Goal: Task Accomplishment & Management: Manage account settings

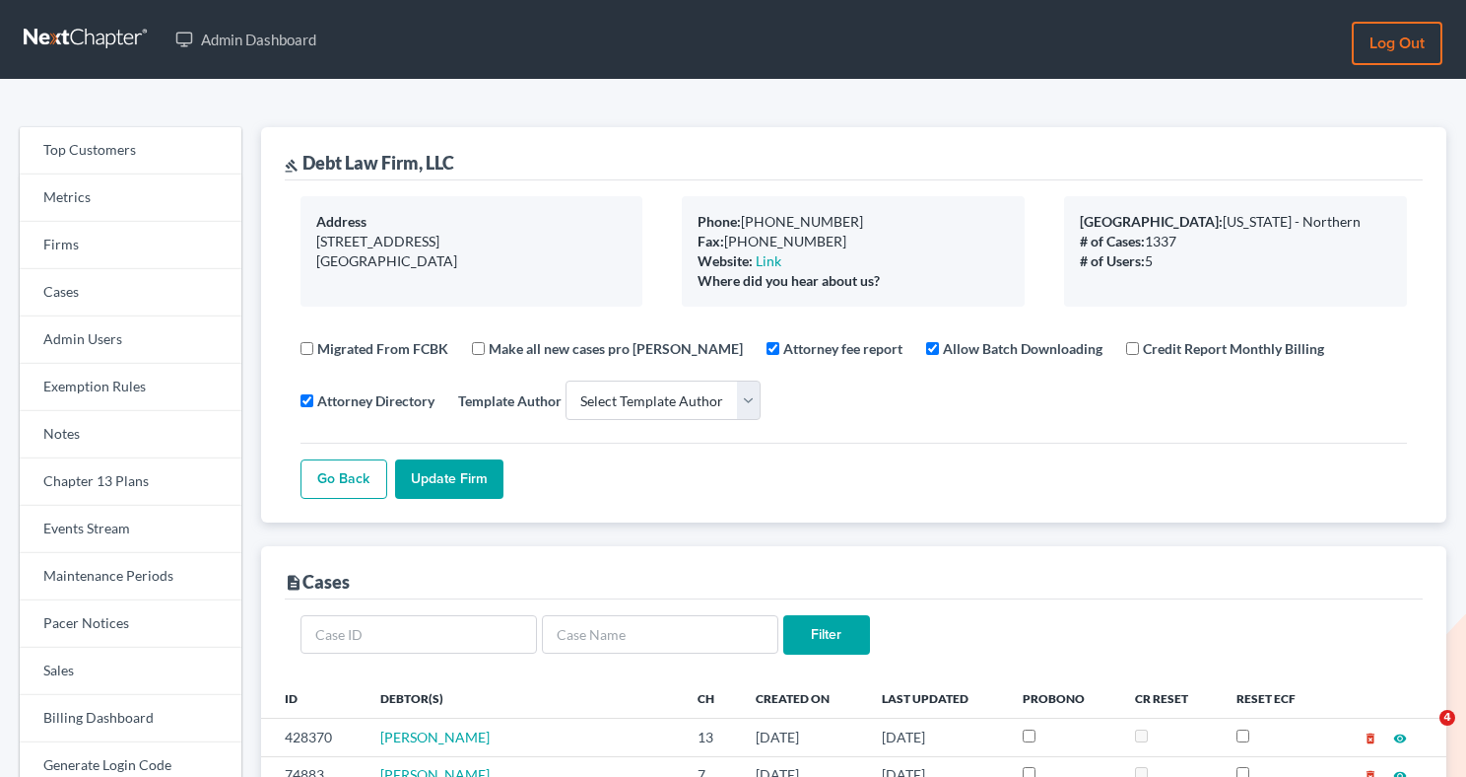
select select
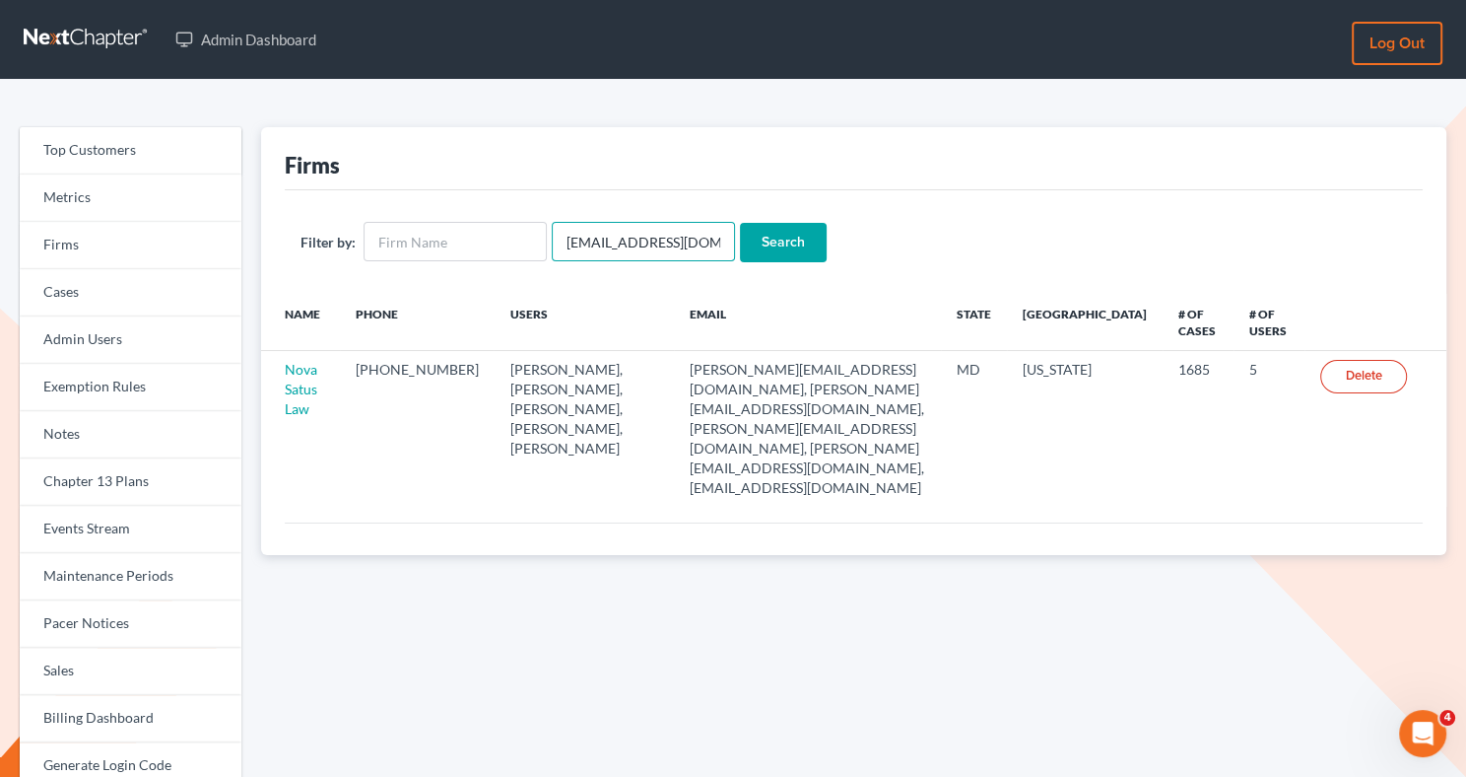
drag, startPoint x: 693, startPoint y: 241, endPoint x: 555, endPoint y: 241, distance: 138.0
click at [555, 241] on input "emabuena@gmail.com" at bounding box center [643, 241] width 183 height 39
paste input "Stuart Gavzy"
click at [600, 241] on input "Stuart Gavzy" at bounding box center [643, 241] width 183 height 39
type input "StuartGavzy"
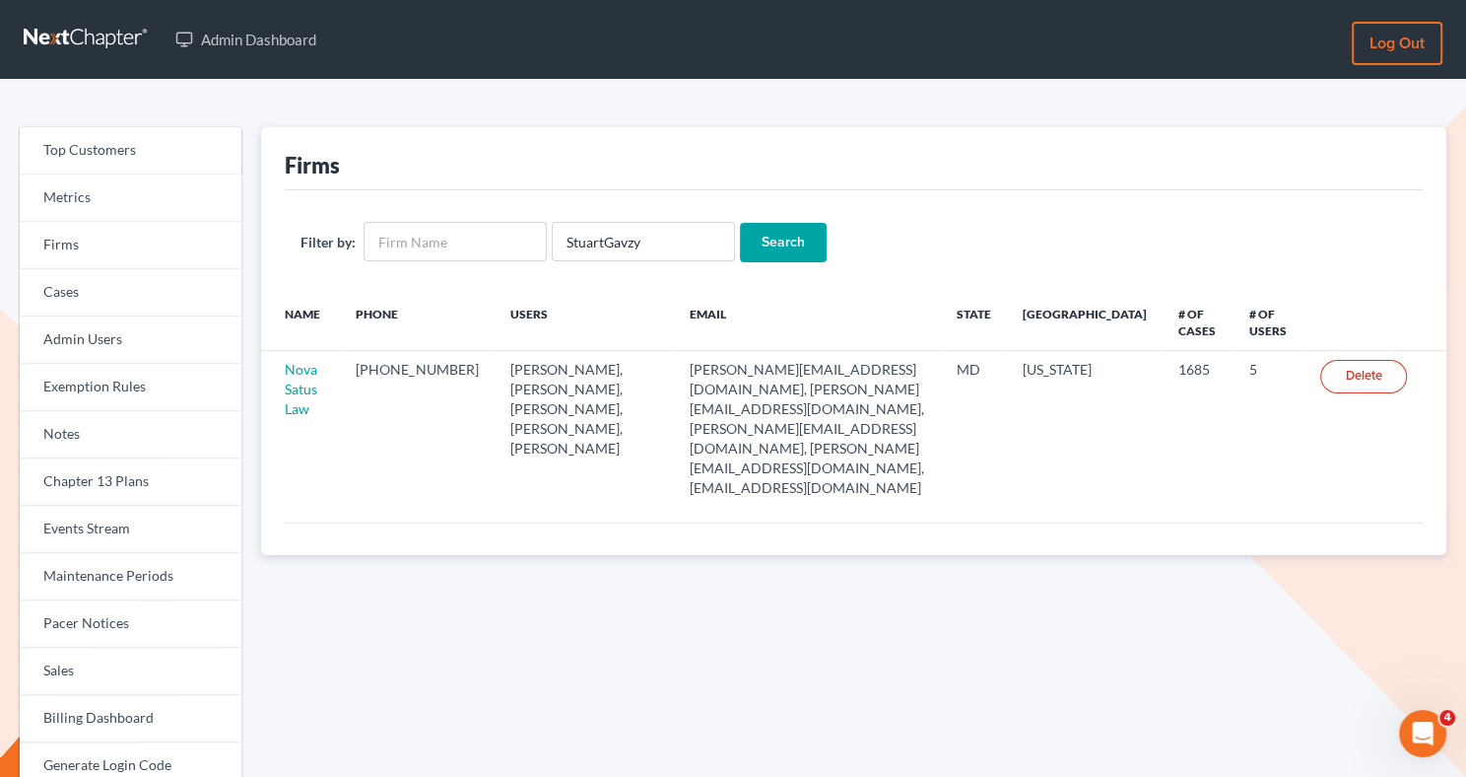
click at [752, 242] on input "Search" at bounding box center [783, 242] width 87 height 39
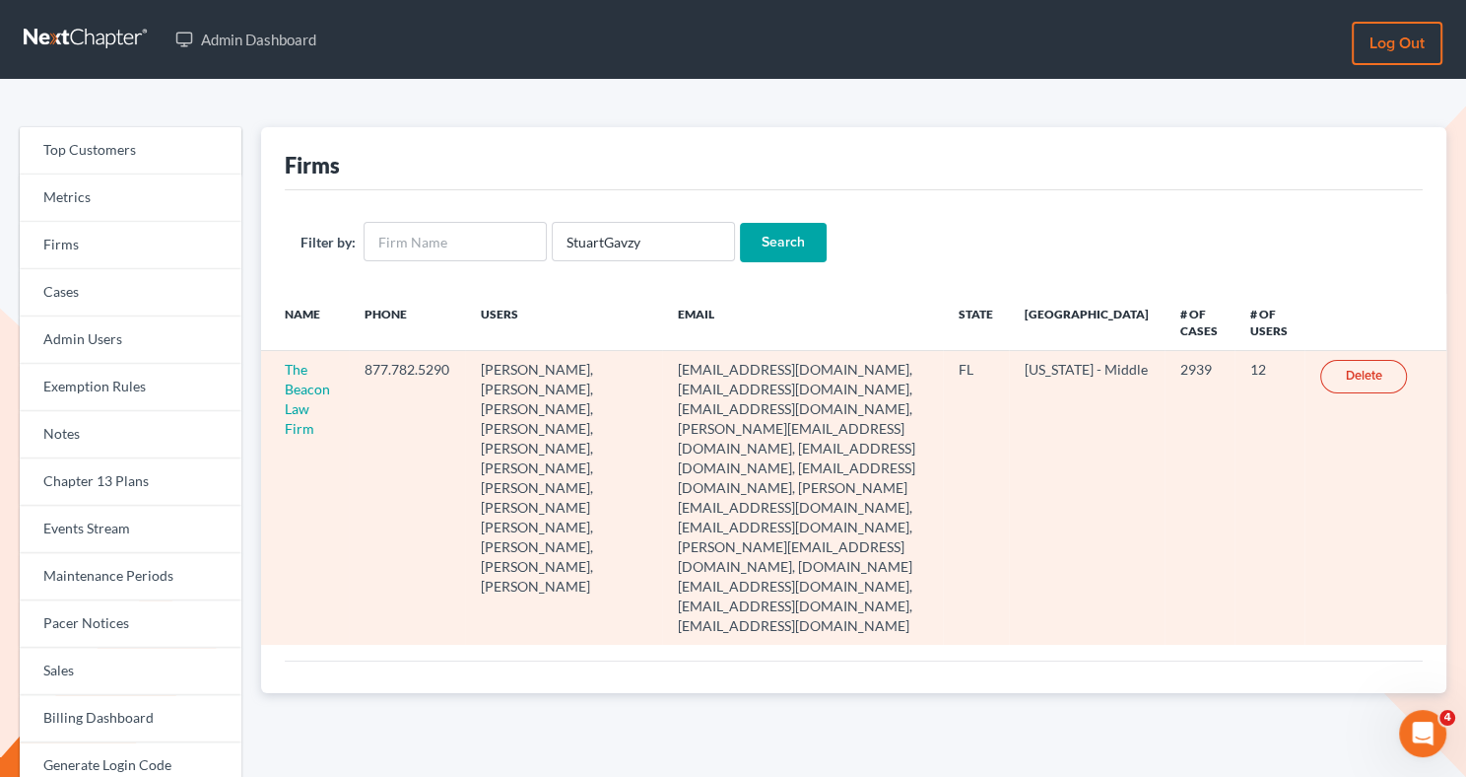
click at [309, 397] on td "The Beacon Law Firm" at bounding box center [305, 498] width 89 height 294
click at [293, 390] on link "The Beacon Law Firm" at bounding box center [307, 399] width 45 height 76
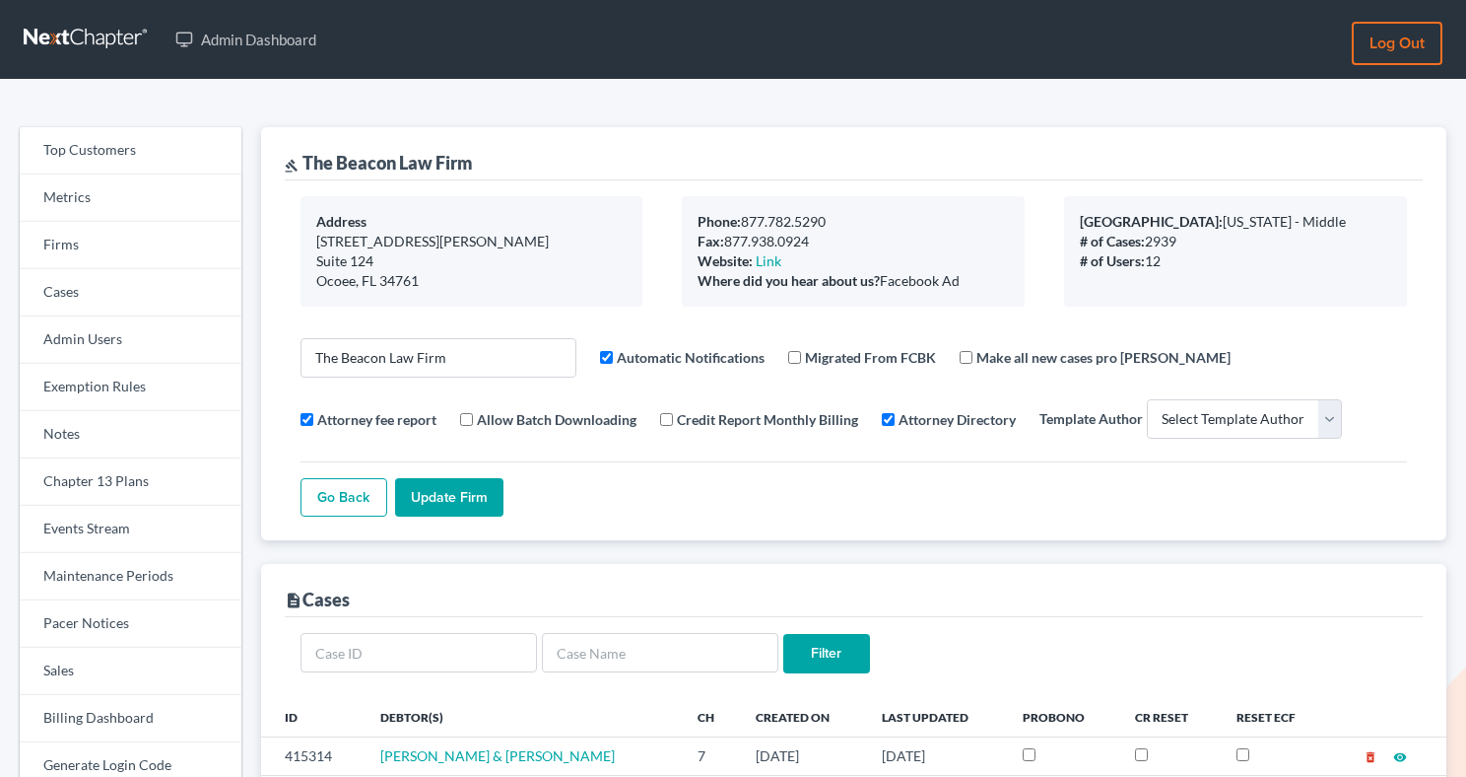
select select
click at [83, 243] on link "Firms" at bounding box center [131, 245] width 222 height 47
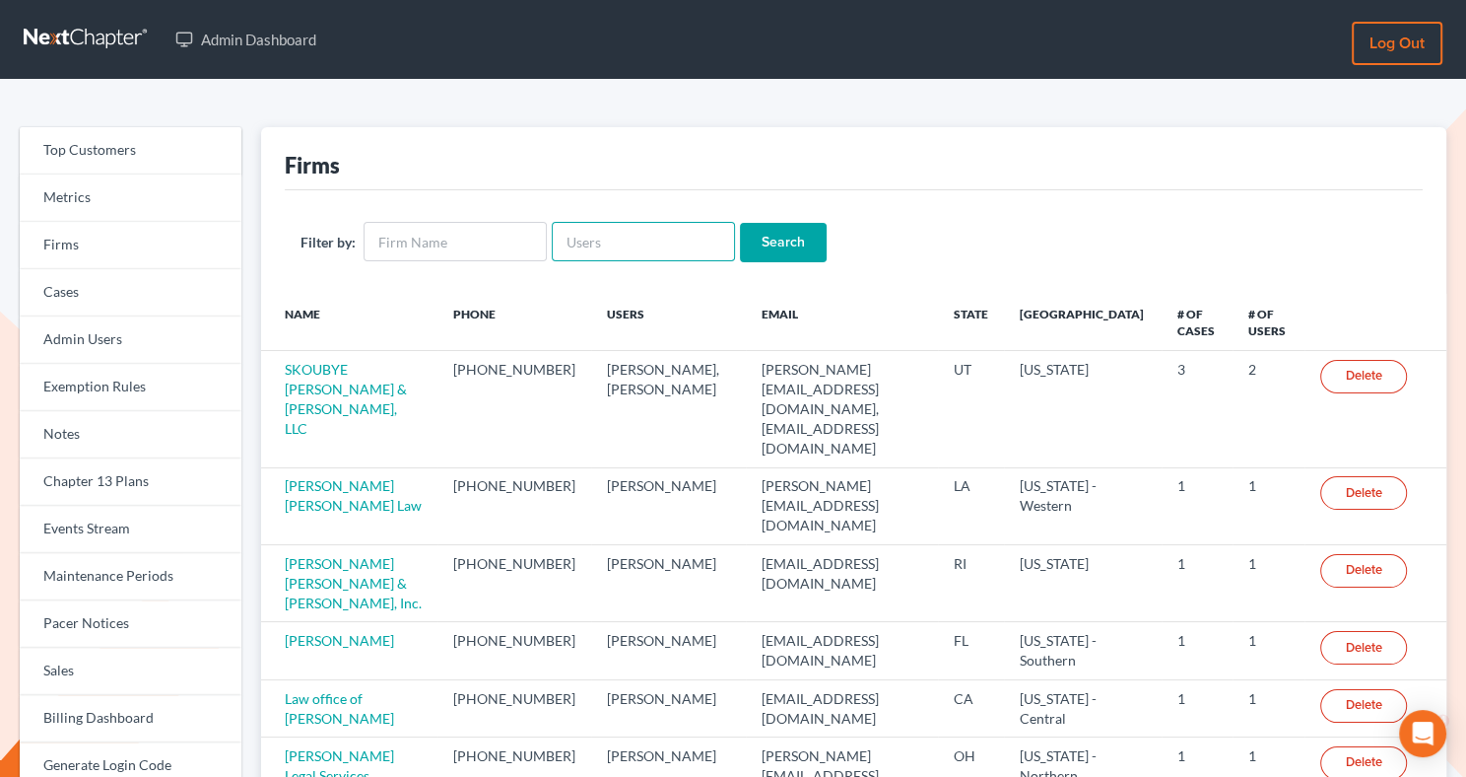
click at [634, 250] on input "text" at bounding box center [643, 241] width 183 height 39
paste input "[PERSON_NAME] Law Firm"
type input "[PERSON_NAME] Law Firm"
drag, startPoint x: 695, startPoint y: 236, endPoint x: 548, endPoint y: 227, distance: 147.1
click at [552, 232] on input "[PERSON_NAME] Law Firm" at bounding box center [643, 241] width 183 height 39
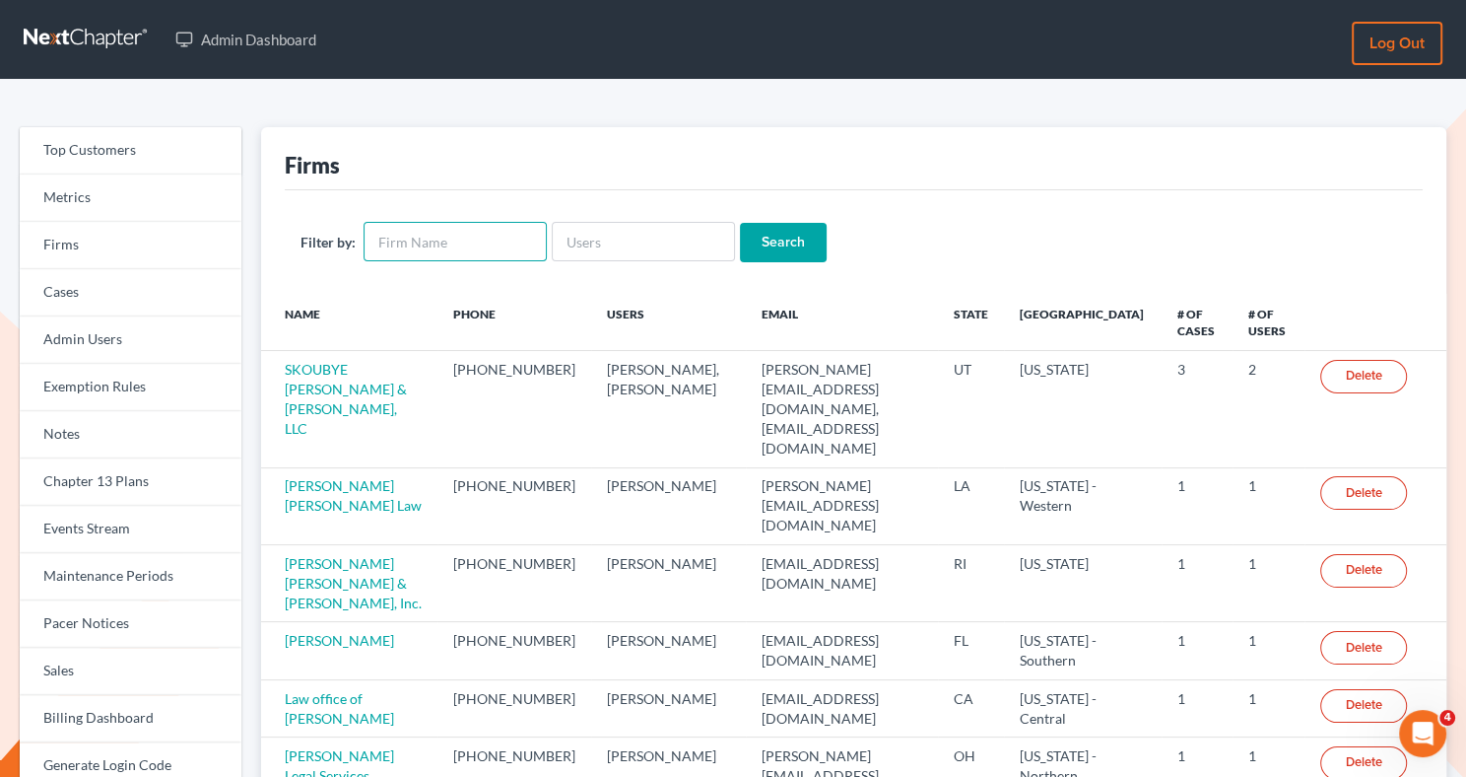
click at [464, 250] on input "text" at bounding box center [455, 241] width 183 height 39
paste input "McGivney Law Firm"
type input "McGivney Law Firm"
click at [758, 246] on input "Search" at bounding box center [783, 242] width 87 height 39
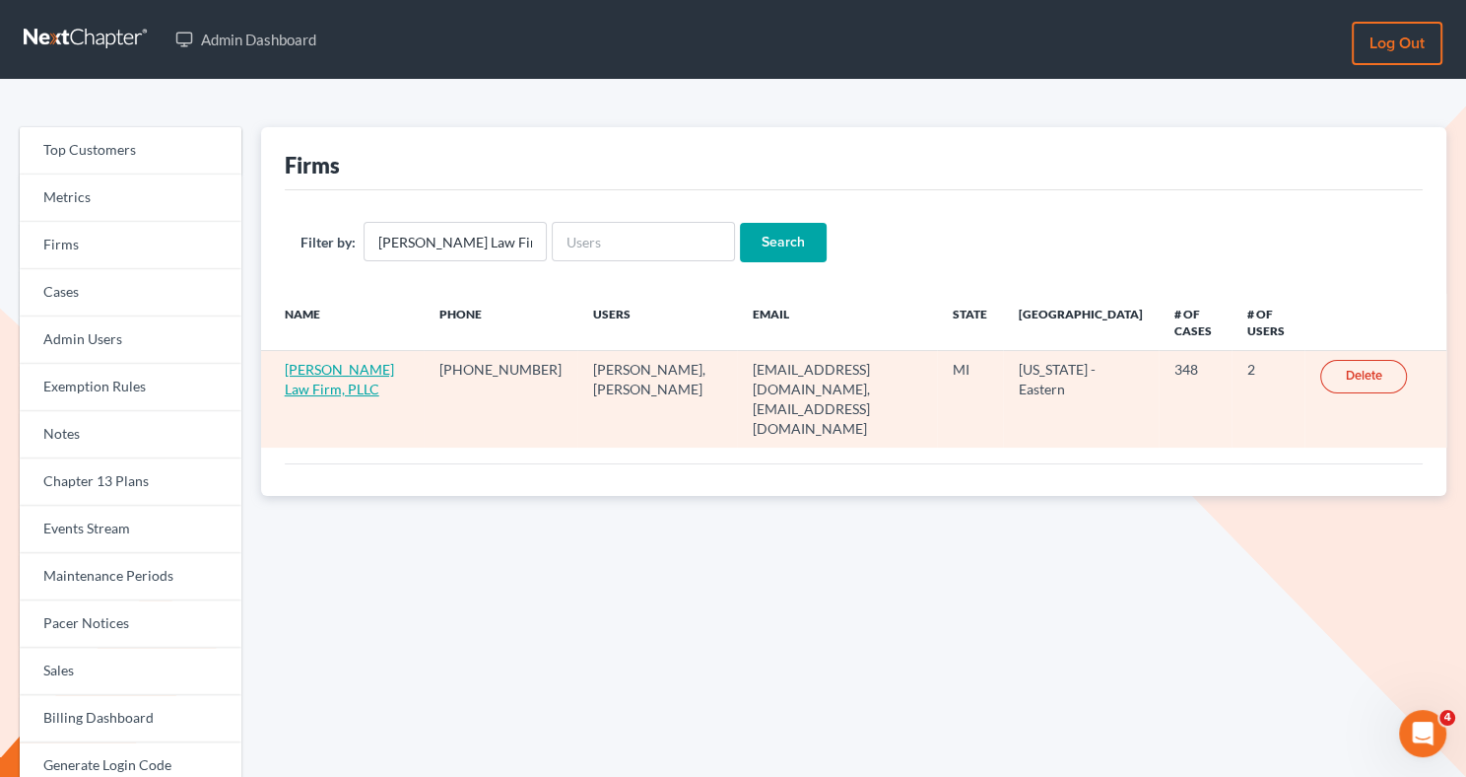
click at [316, 385] on link "McGivney Law Firm, PLLC" at bounding box center [339, 379] width 109 height 36
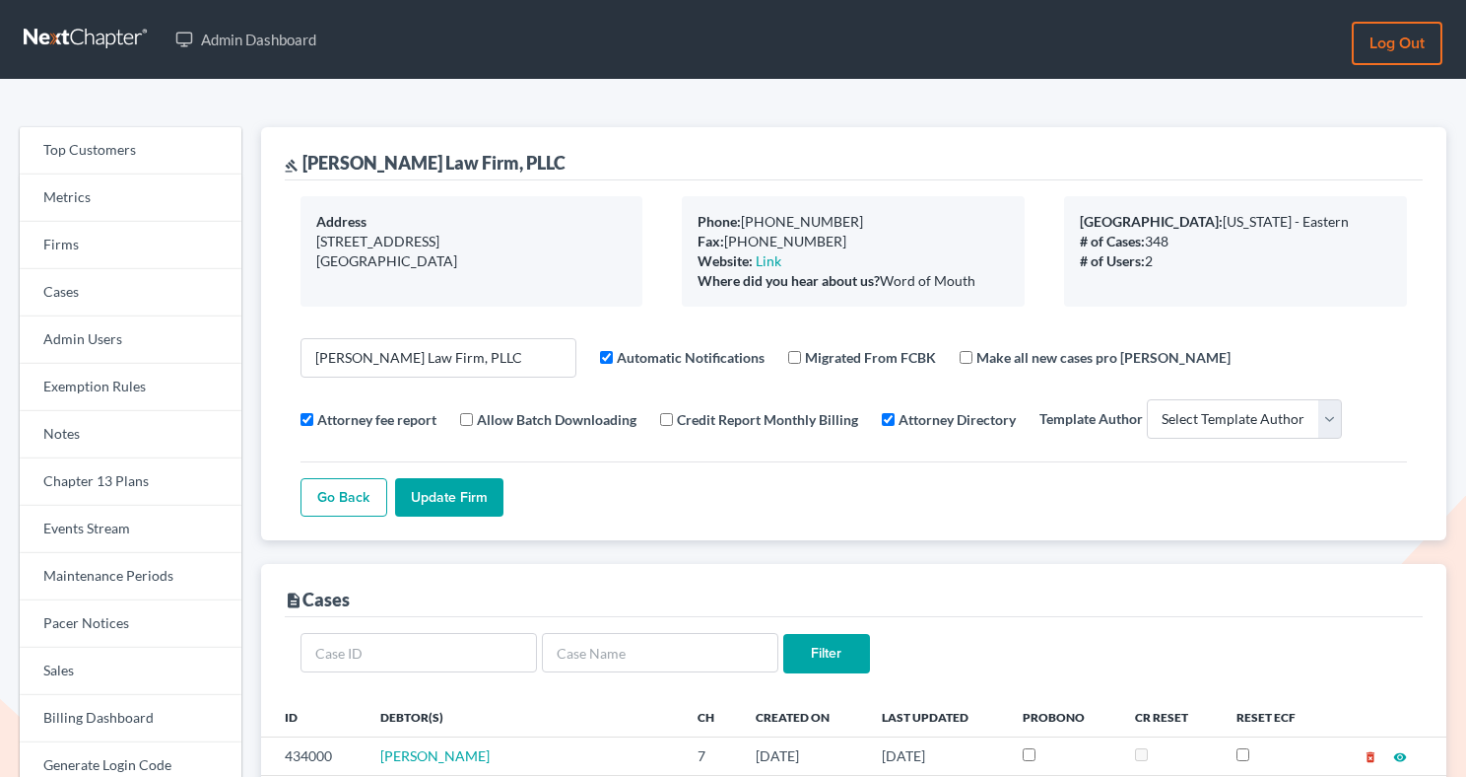
select select
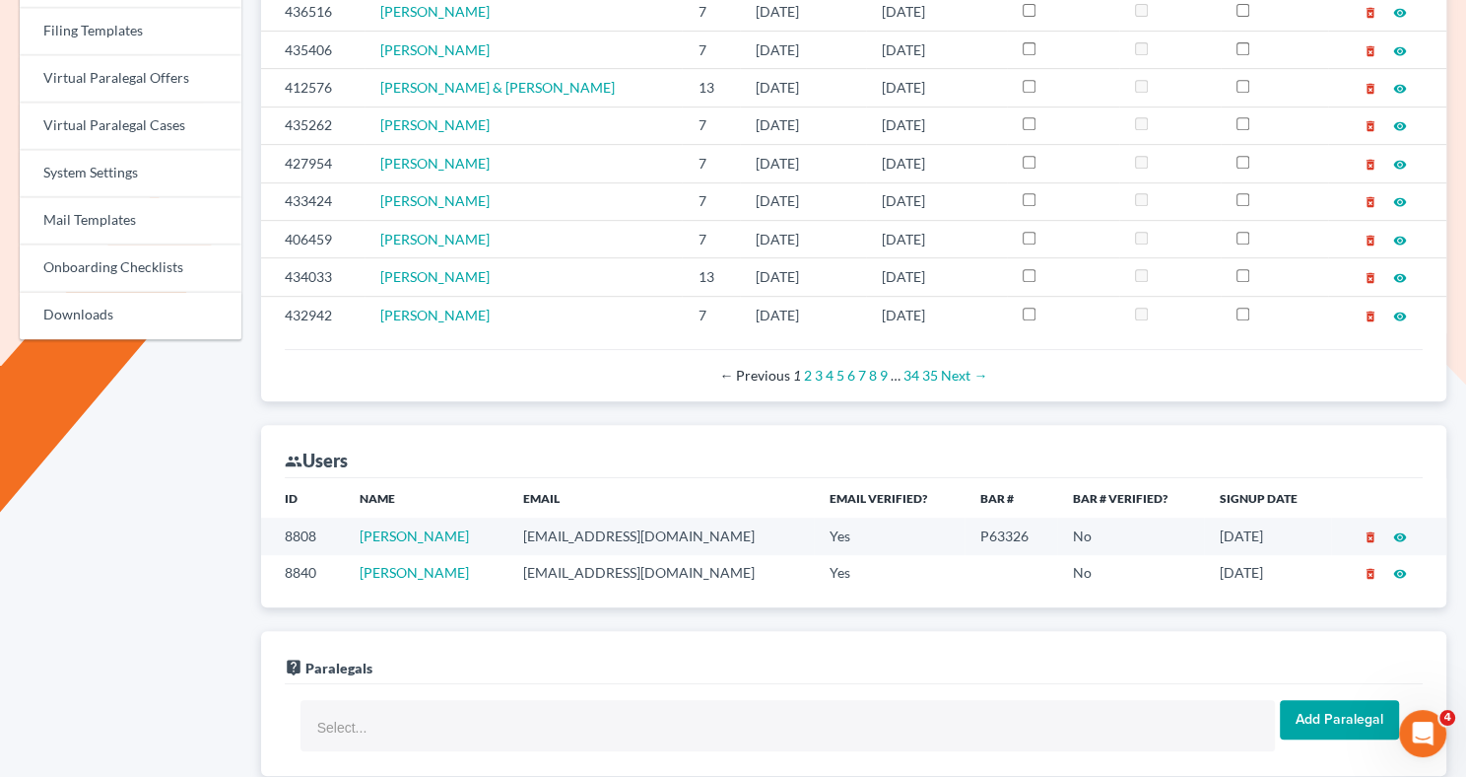
scroll to position [804, 0]
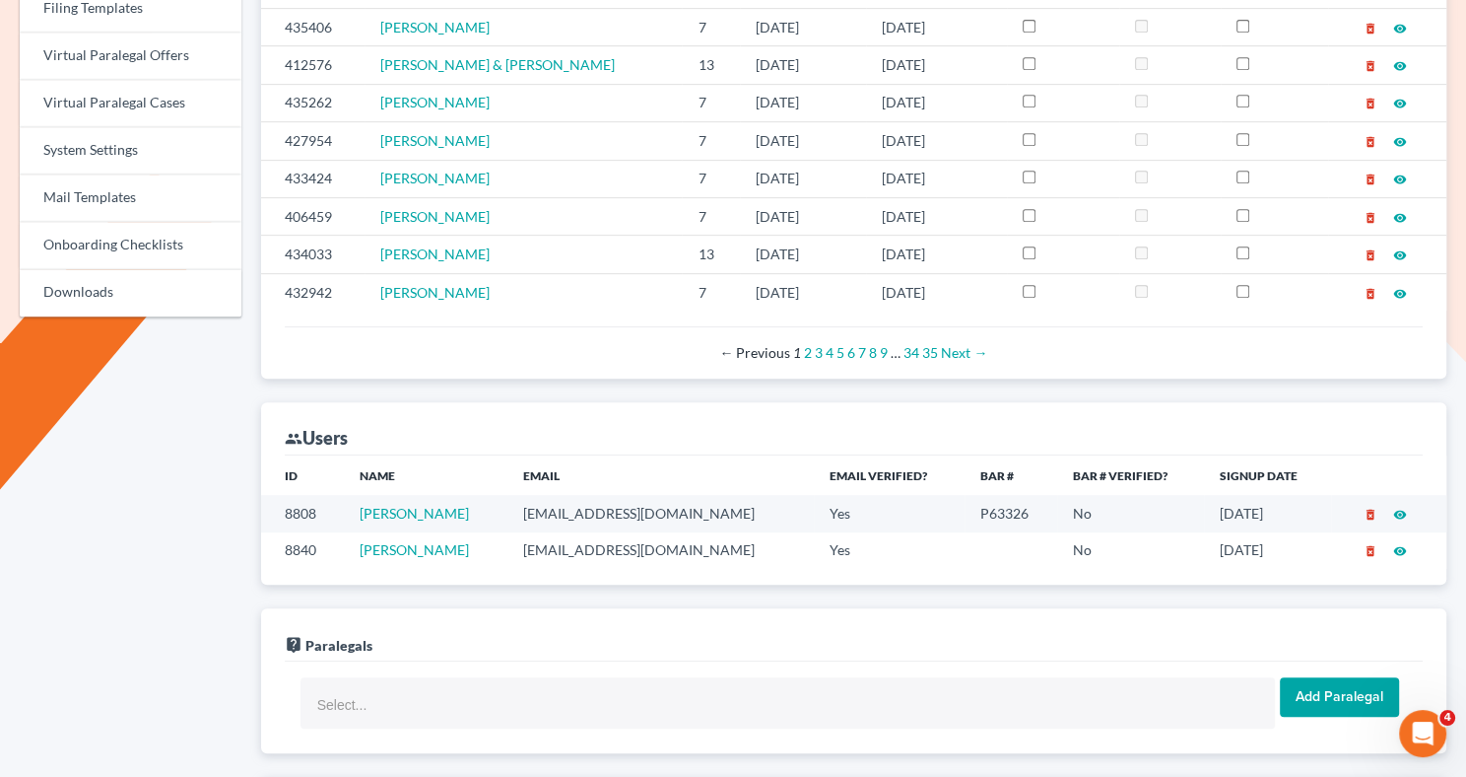
drag, startPoint x: 490, startPoint y: 500, endPoint x: 331, endPoint y: 501, distance: 158.7
click at [331, 501] on tr "8808 Patrick McGivney mcgivne3@gmail.com Yes P63326 No 03/30/2020 delete_foreve…" at bounding box center [853, 513] width 1185 height 36
copy tr "Patrick McGivney"
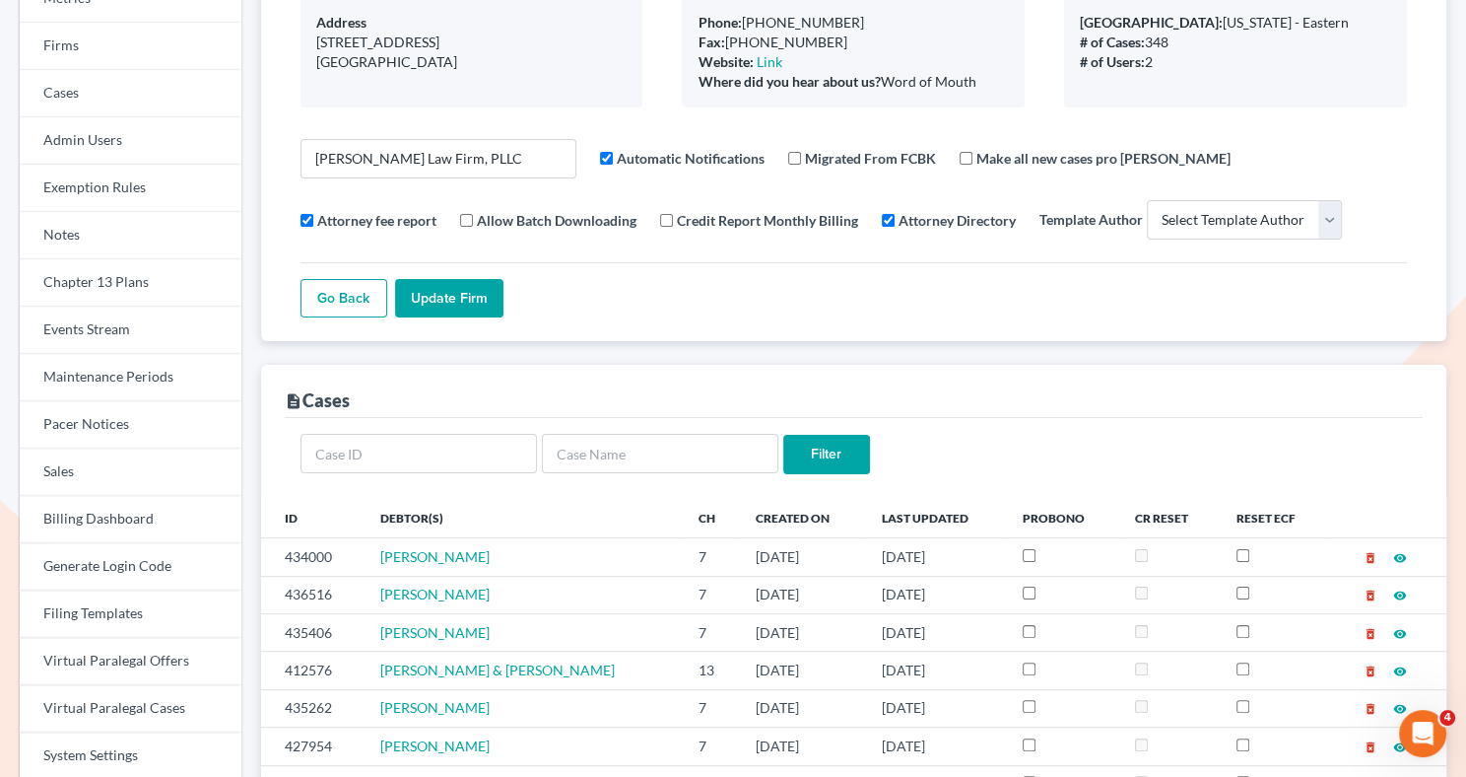
scroll to position [0, 0]
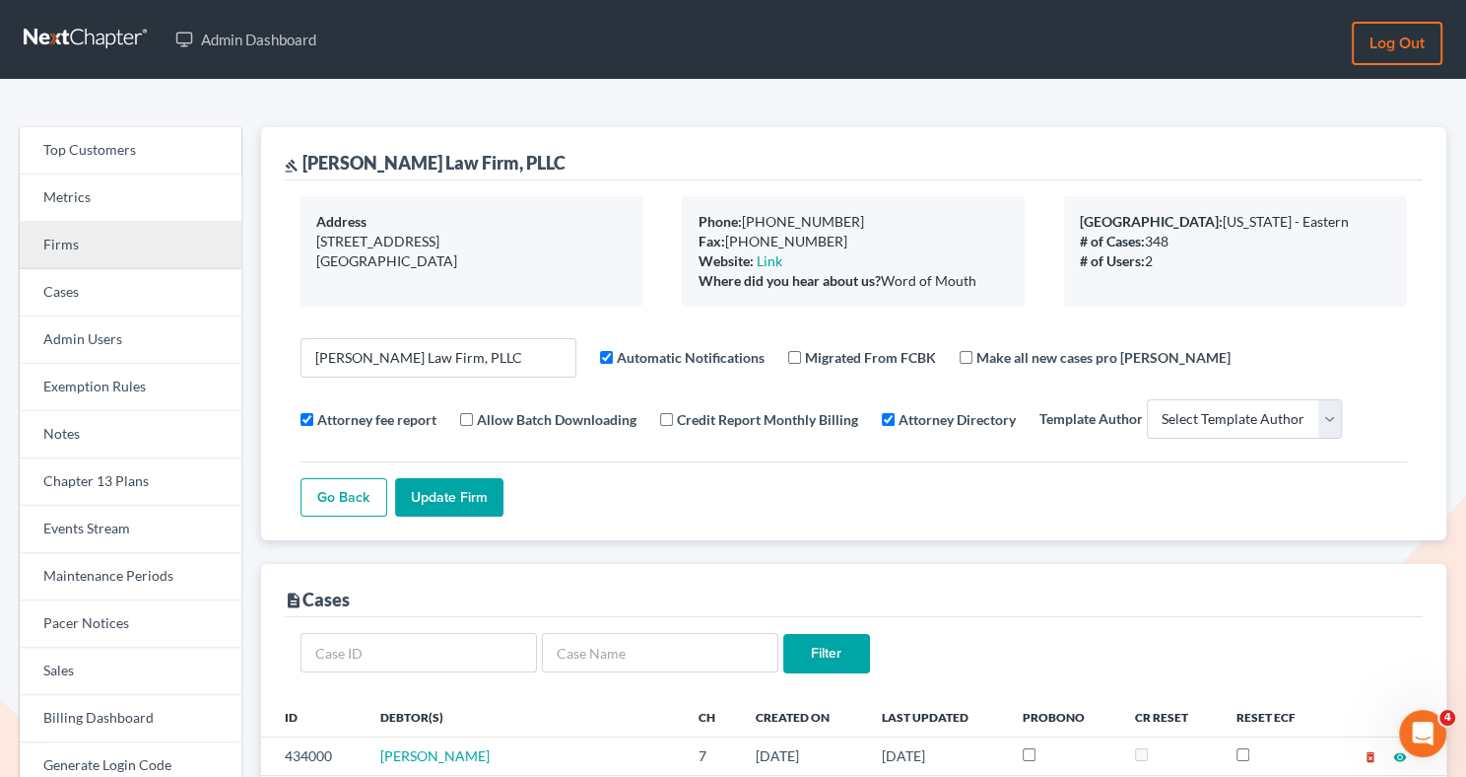
click at [134, 245] on link "Firms" at bounding box center [131, 245] width 222 height 47
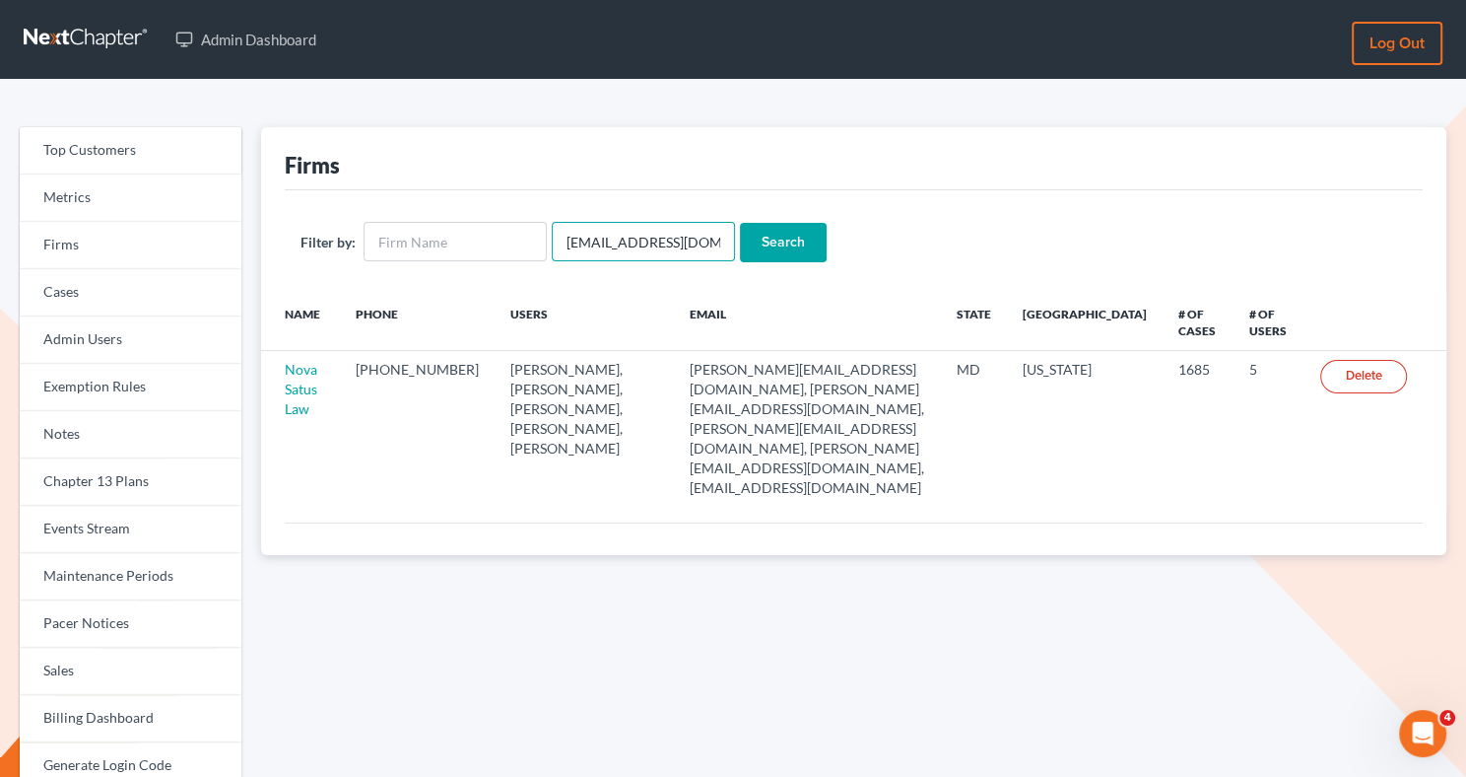
drag, startPoint x: 702, startPoint y: 238, endPoint x: 548, endPoint y: 233, distance: 153.8
click at [552, 233] on input "[EMAIL_ADDRESS][DOMAIN_NAME]" at bounding box center [643, 241] width 183 height 39
paste input "[PERSON_NAME]"
click at [598, 241] on input "[PERSON_NAME]" at bounding box center [643, 241] width 183 height 39
type input "saraunderhilll"
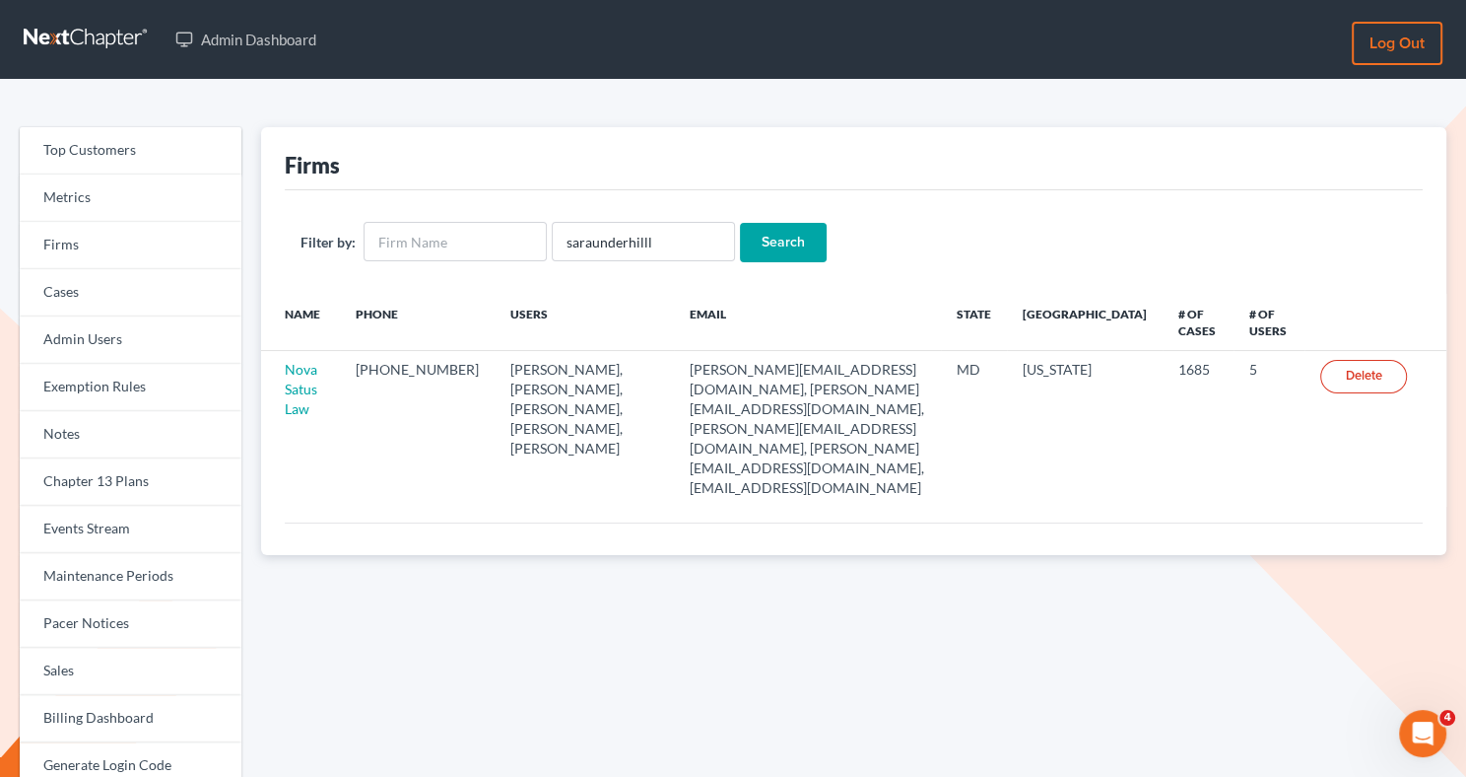
click at [742, 247] on input "Search" at bounding box center [783, 242] width 87 height 39
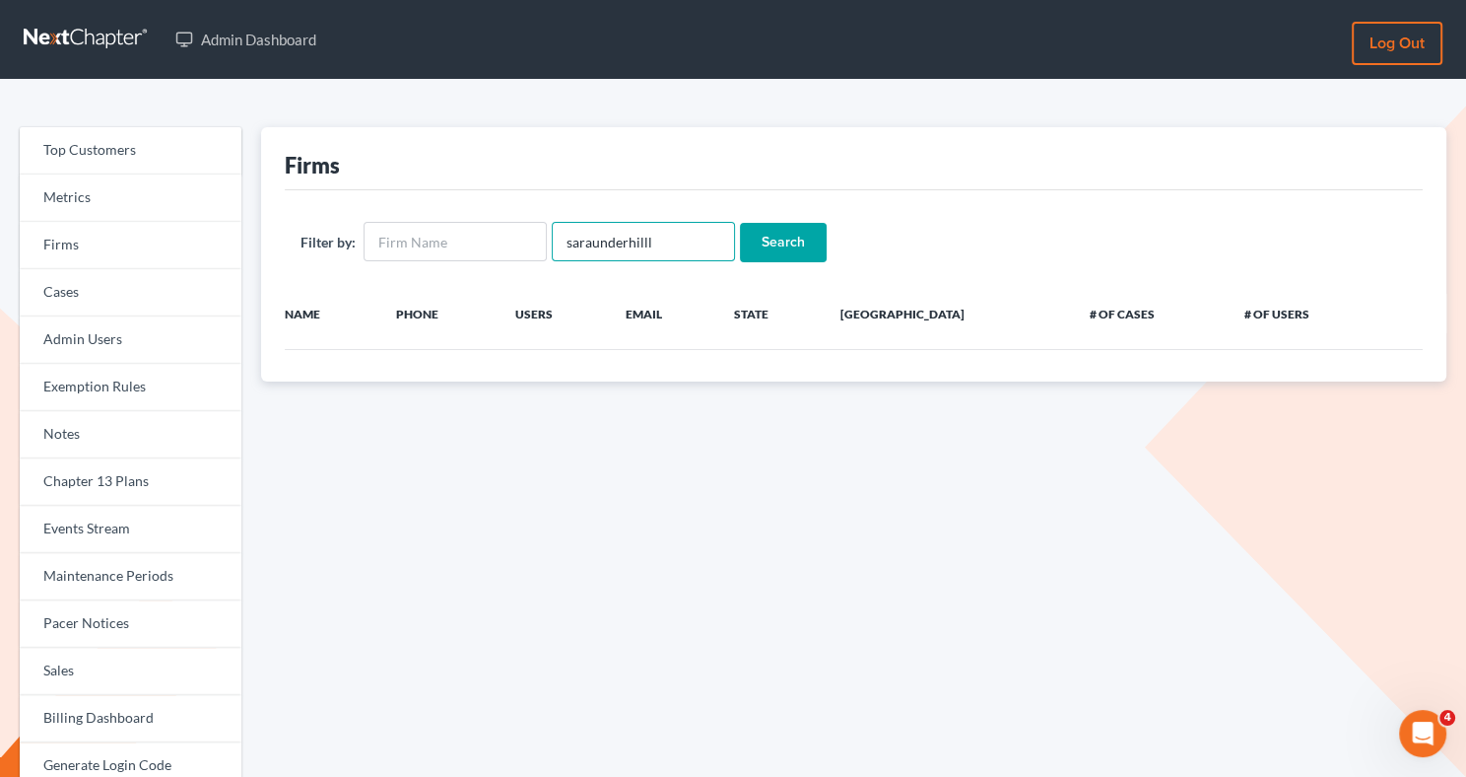
drag, startPoint x: 564, startPoint y: 241, endPoint x: 554, endPoint y: 240, distance: 9.9
click at [554, 240] on input "saraunderhilll" at bounding box center [643, 241] width 183 height 39
click at [552, 242] on input "saraunderhilll" at bounding box center [643, 241] width 183 height 39
click at [672, 240] on input "saraunderhilll" at bounding box center [643, 241] width 183 height 39
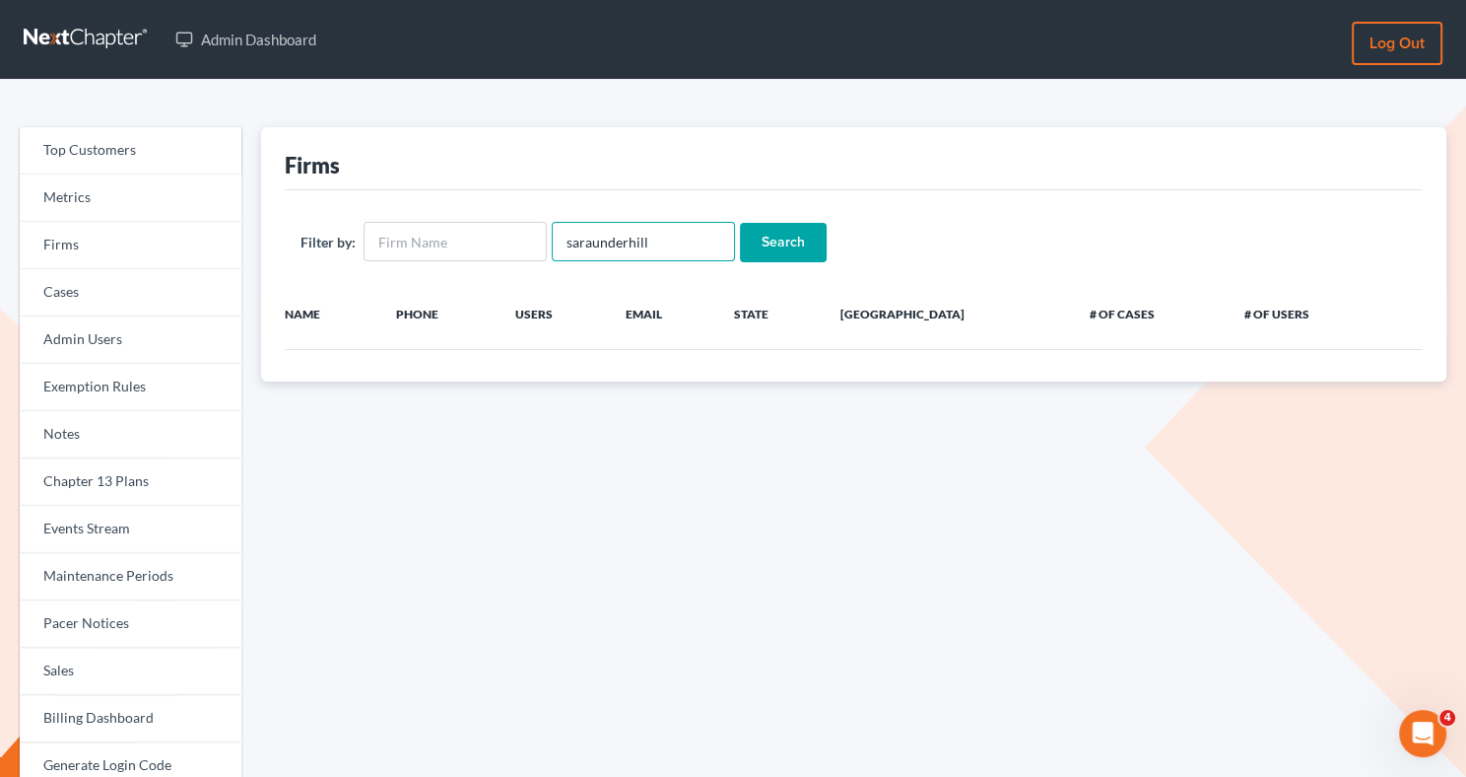
type input "saraunderhill"
click at [749, 244] on input "Search" at bounding box center [783, 242] width 87 height 39
drag, startPoint x: 643, startPoint y: 251, endPoint x: 545, endPoint y: 237, distance: 99.5
click at [552, 237] on input "saraunderhill" at bounding box center [643, 241] width 183 height 39
paste input "Northern Remedial"
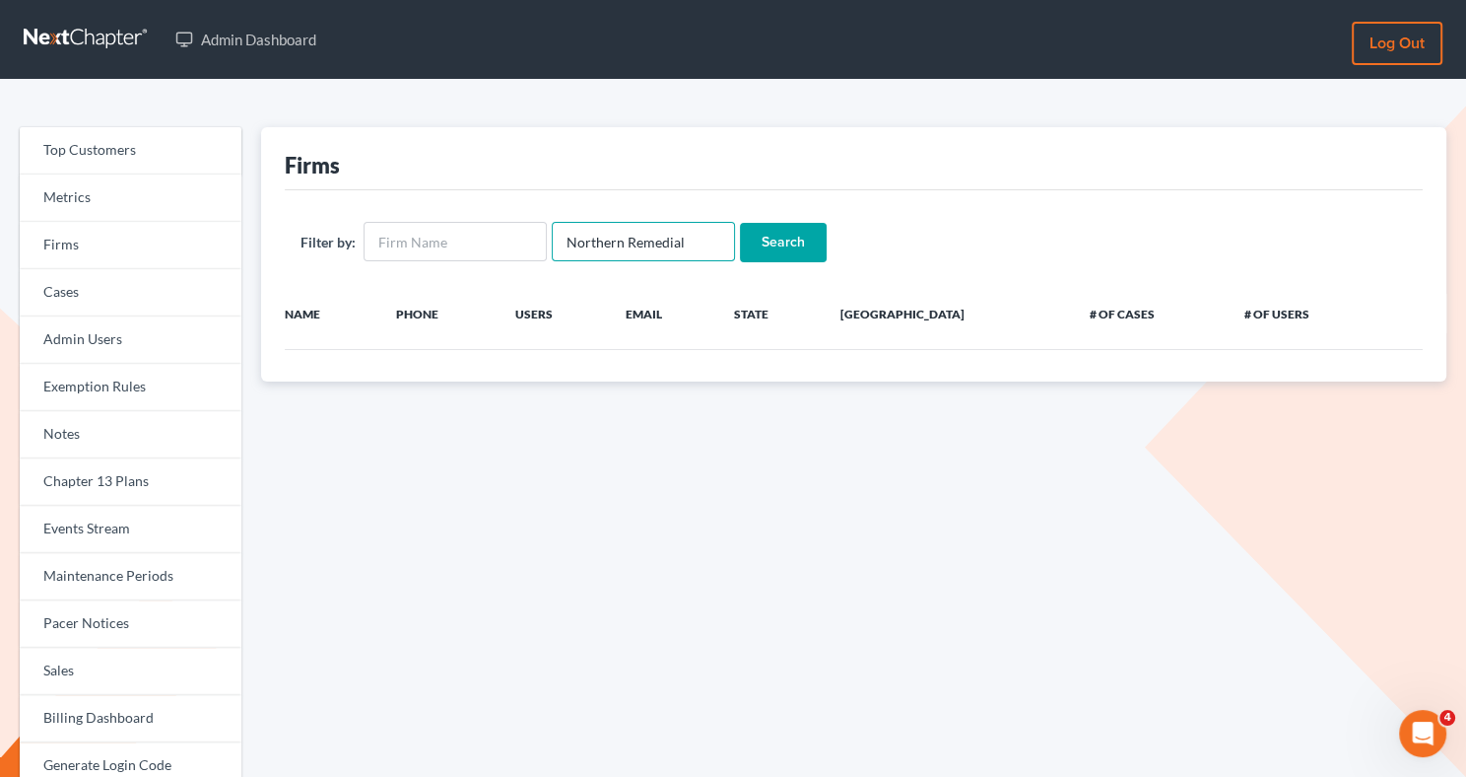
click at [621, 237] on input "Northern Remedial" at bounding box center [643, 241] width 183 height 39
drag, startPoint x: 687, startPoint y: 234, endPoint x: 563, endPoint y: 212, distance: 126.0
click at [565, 220] on div "Filter by: NorthernRemedial Search" at bounding box center [854, 241] width 1138 height 103
type input "NorthernRemedial"
click at [504, 245] on input "text" at bounding box center [455, 241] width 183 height 39
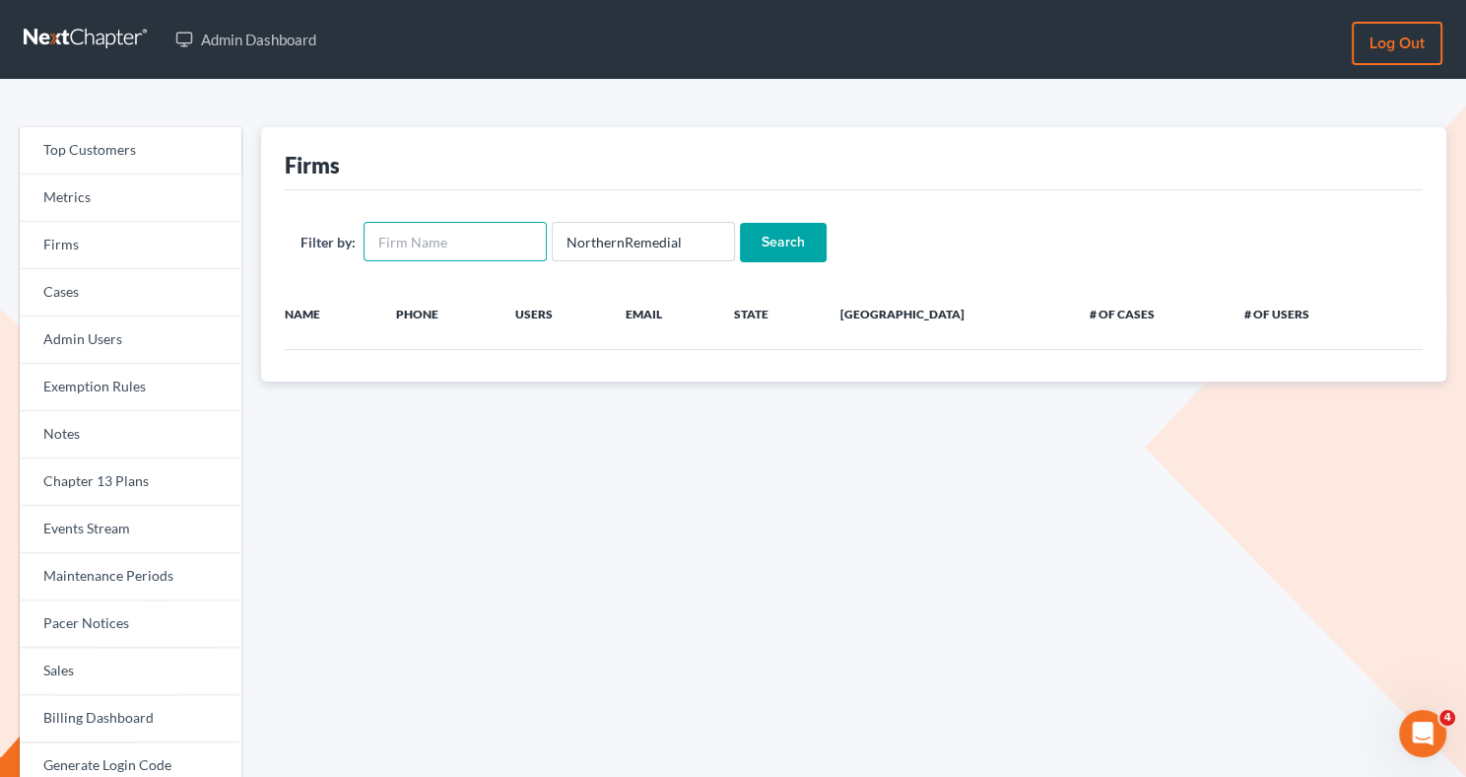
paste input "NorthernRemedial"
type input "NorthernRemedial"
drag, startPoint x: 698, startPoint y: 250, endPoint x: 546, endPoint y: 245, distance: 151.8
click at [552, 245] on input "NorthernRemedial" at bounding box center [643, 241] width 183 height 39
click at [774, 242] on input "Search" at bounding box center [783, 242] width 87 height 39
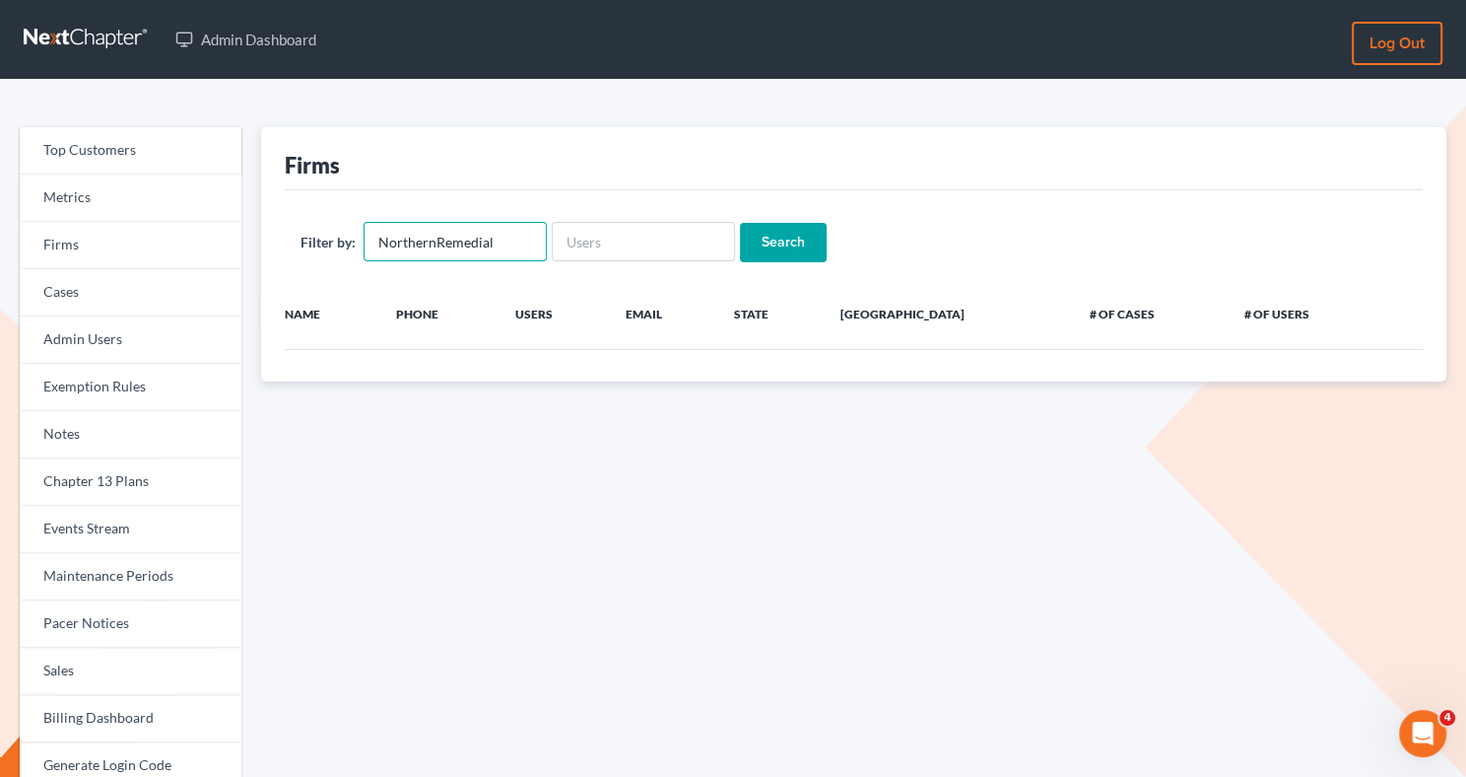
click at [433, 237] on input "NorthernRemedial" at bounding box center [455, 241] width 183 height 39
type input "Northern Remedial"
click at [785, 233] on input "Search" at bounding box center [783, 242] width 87 height 39
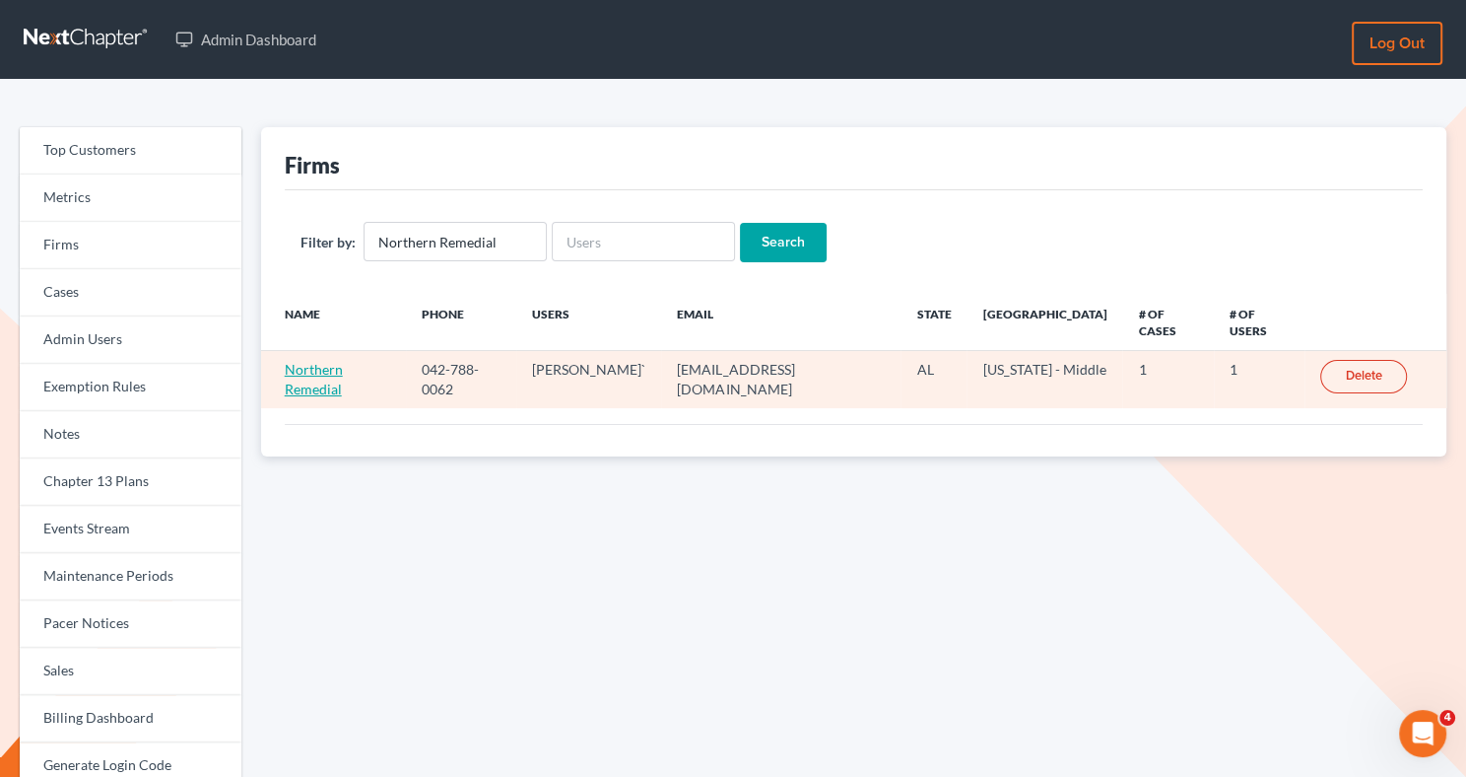
click at [343, 361] on link "Northern Remedial" at bounding box center [314, 379] width 58 height 36
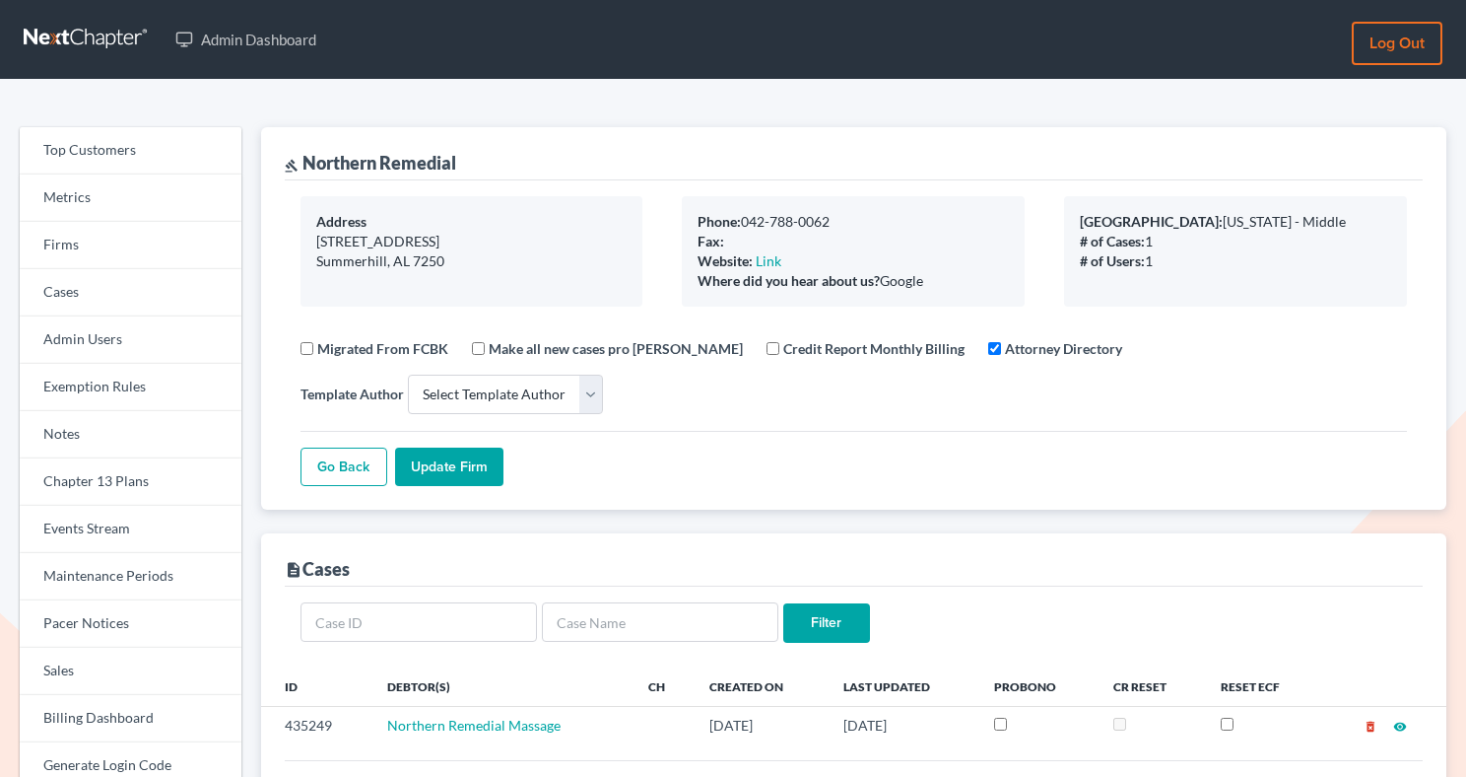
select select
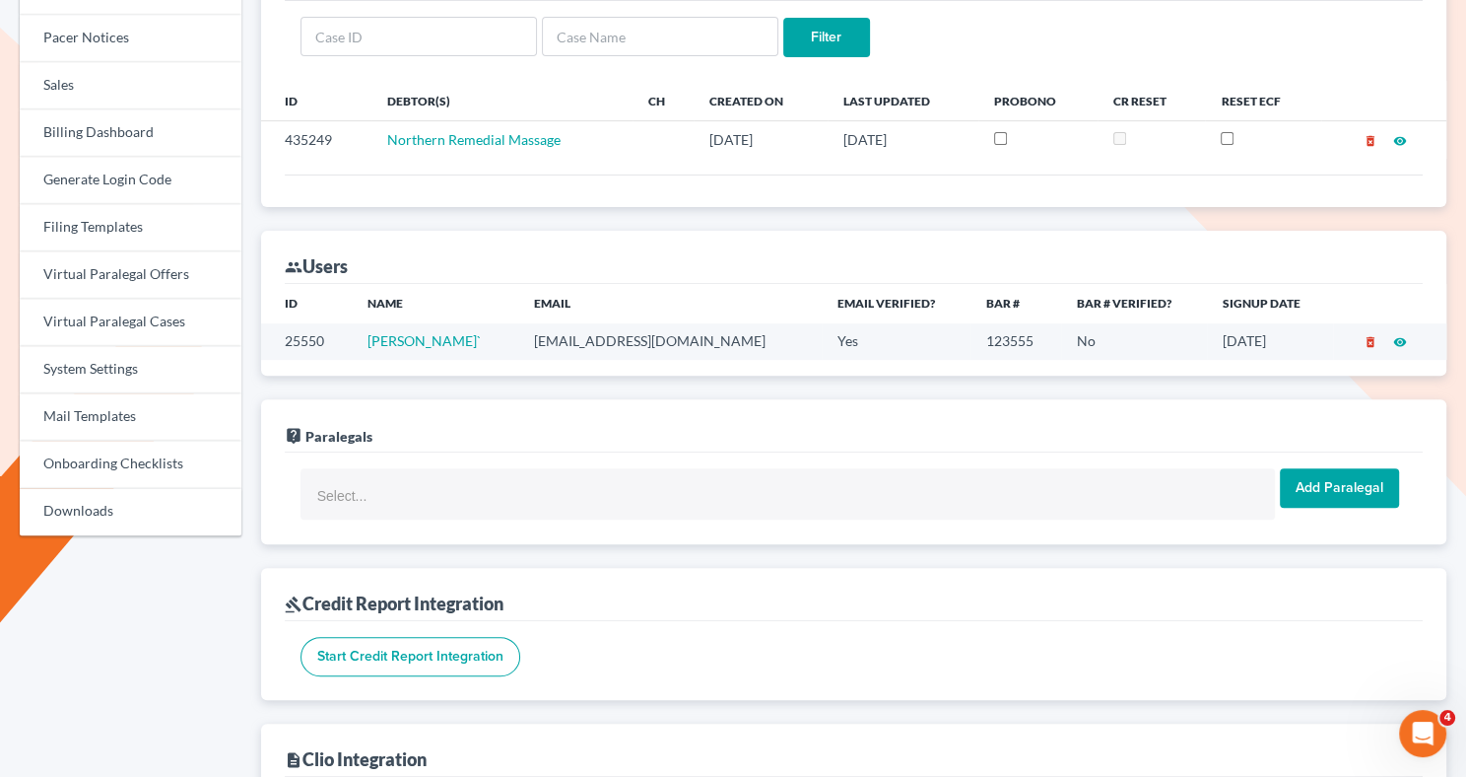
scroll to position [606, 0]
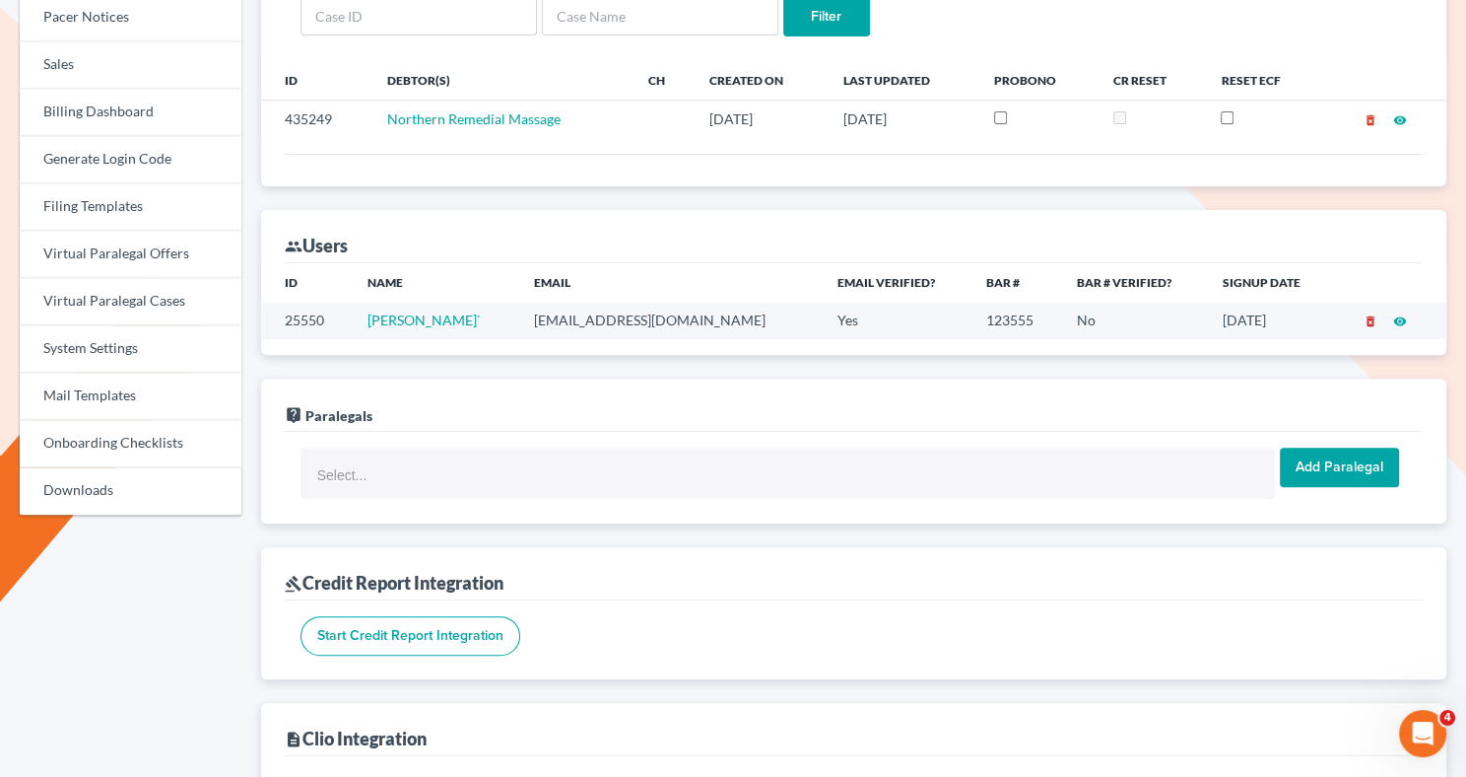
click at [1373, 314] on icon "delete_forever" at bounding box center [1371, 321] width 14 height 14
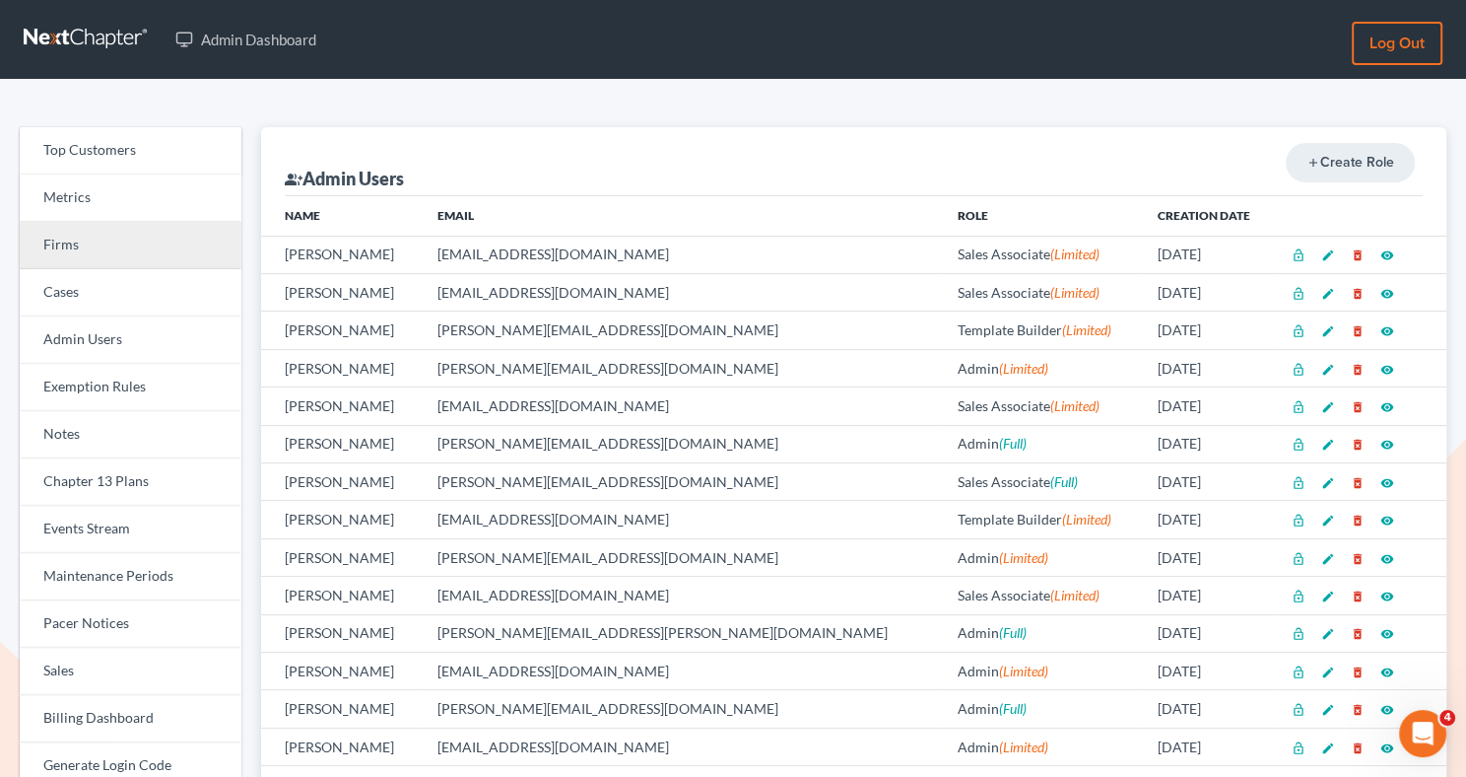
click at [135, 261] on link "Firms" at bounding box center [131, 245] width 222 height 47
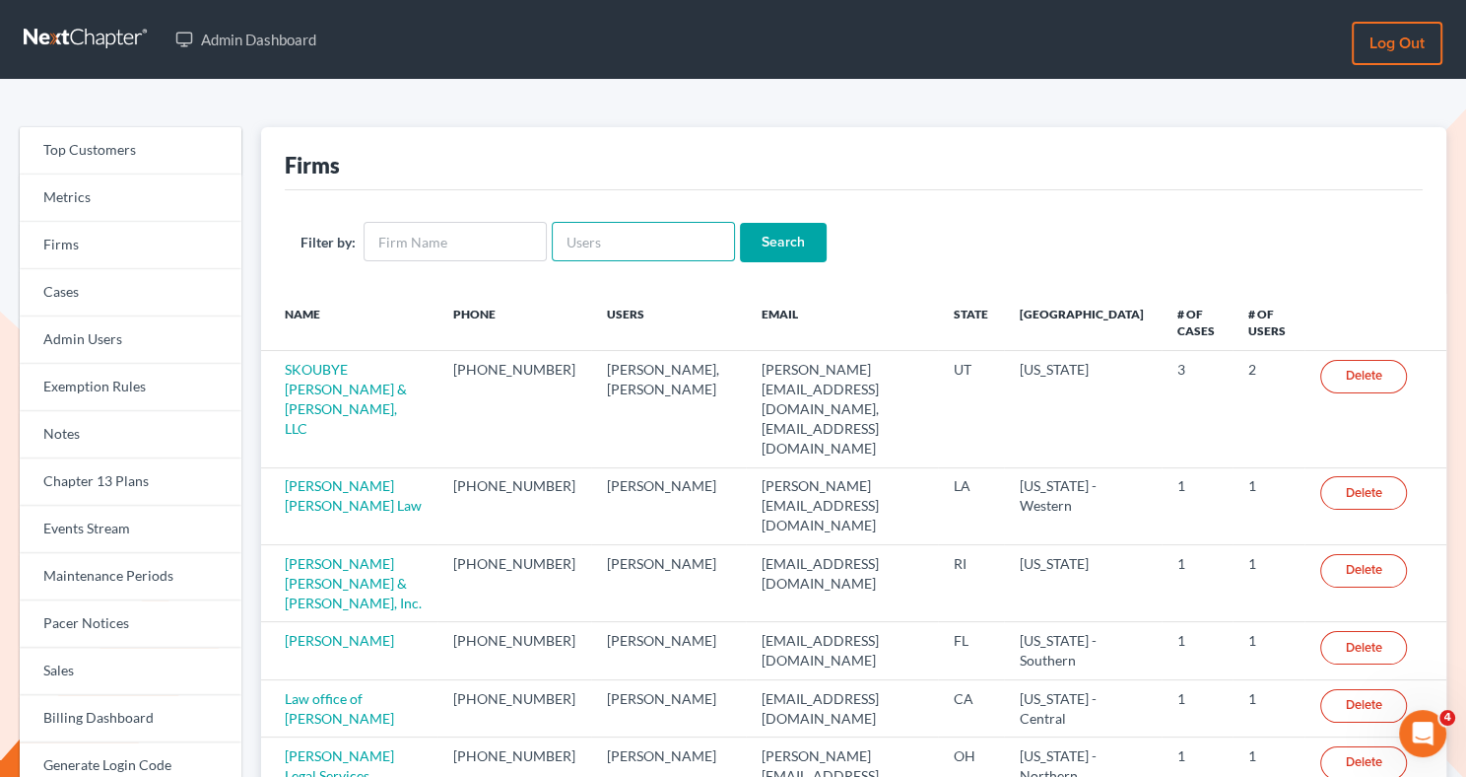
click at [562, 243] on input "text" at bounding box center [643, 241] width 183 height 39
paste input "NorthernRemedial"
type input "NorthernRemedial"
drag, startPoint x: 695, startPoint y: 245, endPoint x: 534, endPoint y: 238, distance: 160.8
click at [534, 238] on form "Filter by: NorthernRemedial Search" at bounding box center [854, 242] width 1107 height 40
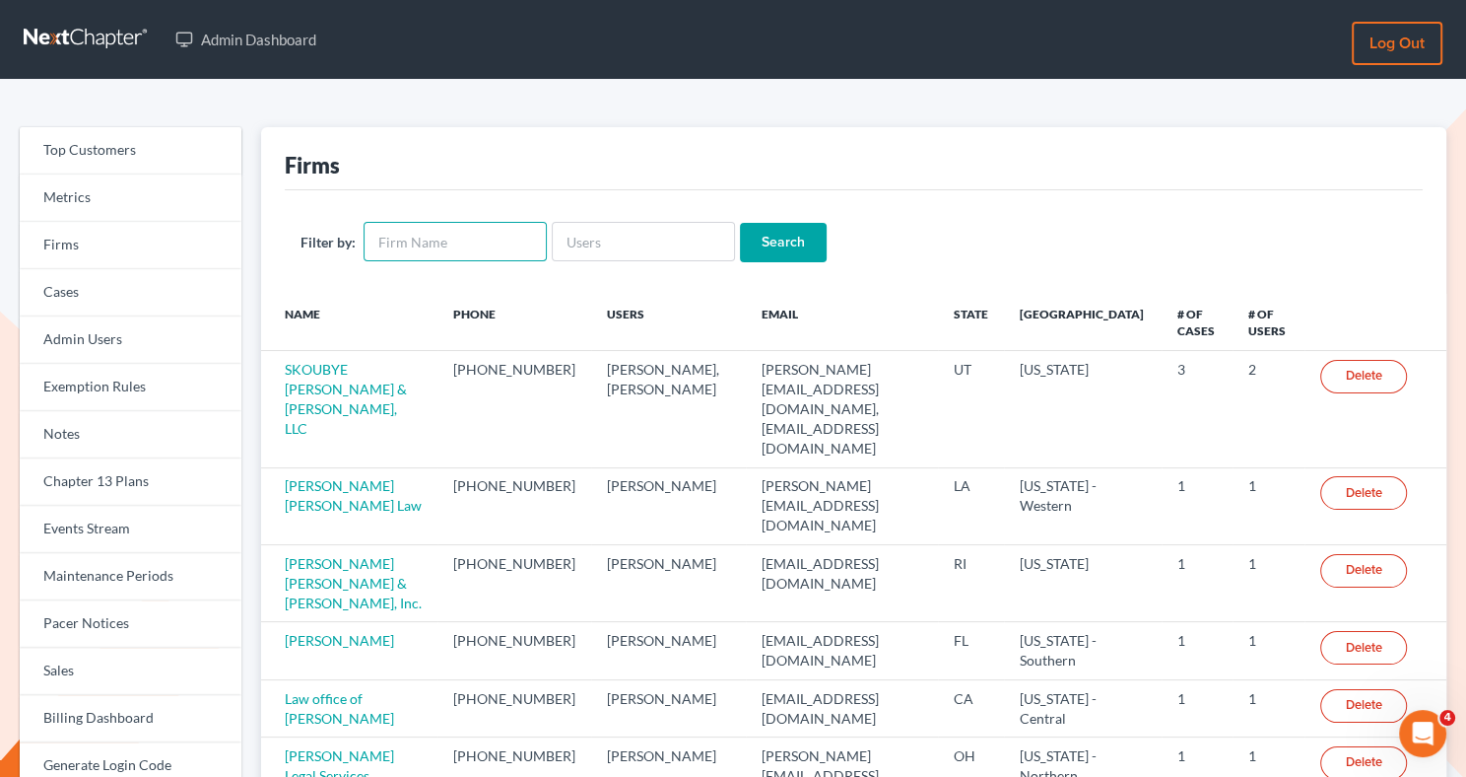
click at [529, 229] on input "text" at bounding box center [455, 241] width 183 height 39
paste input "NorthernRemedial"
type input "NorthernRemedial"
click at [768, 251] on input "Search" at bounding box center [783, 242] width 87 height 39
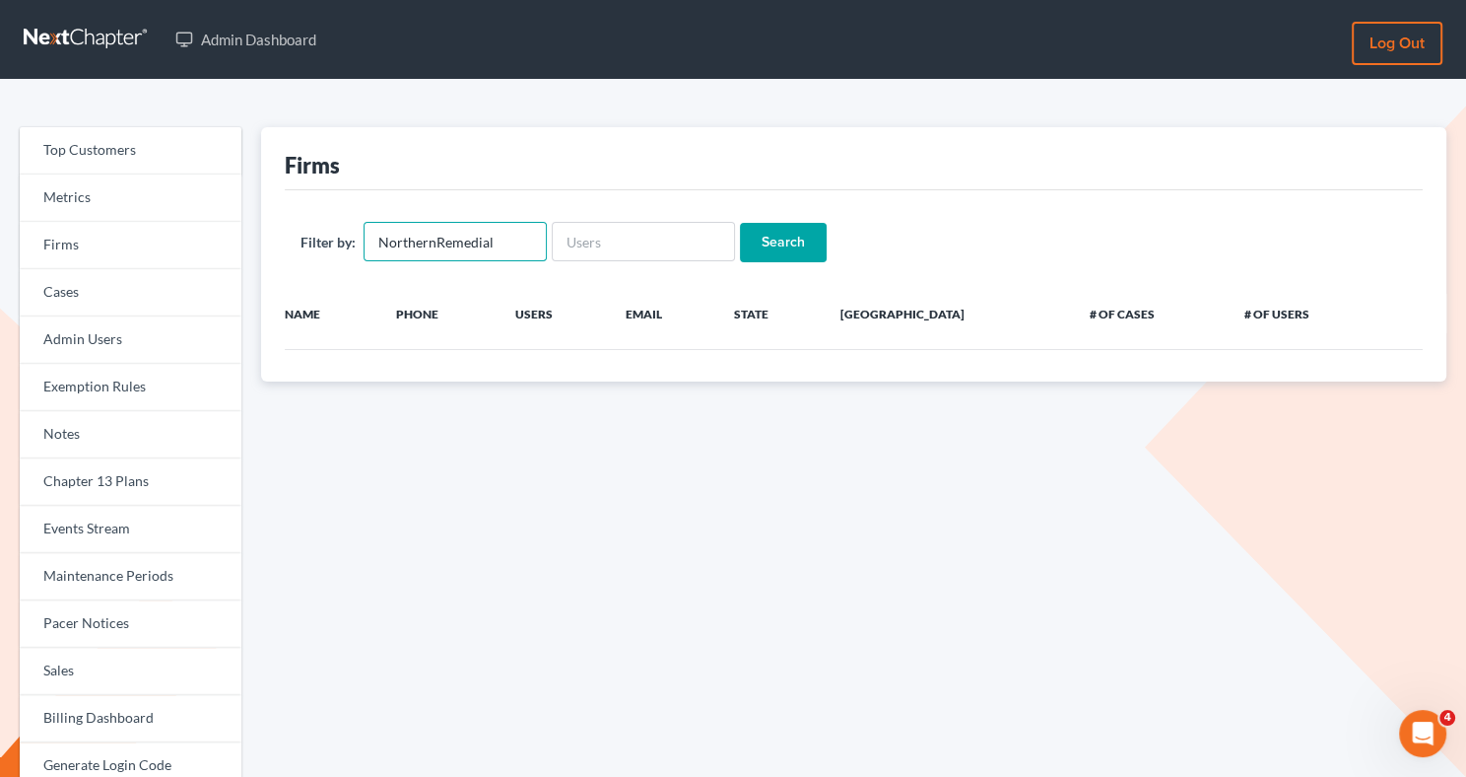
click at [432, 245] on input "NorthernRemedial" at bounding box center [455, 241] width 183 height 39
type input "Northern Remedial"
click at [789, 244] on input "Search" at bounding box center [783, 242] width 87 height 39
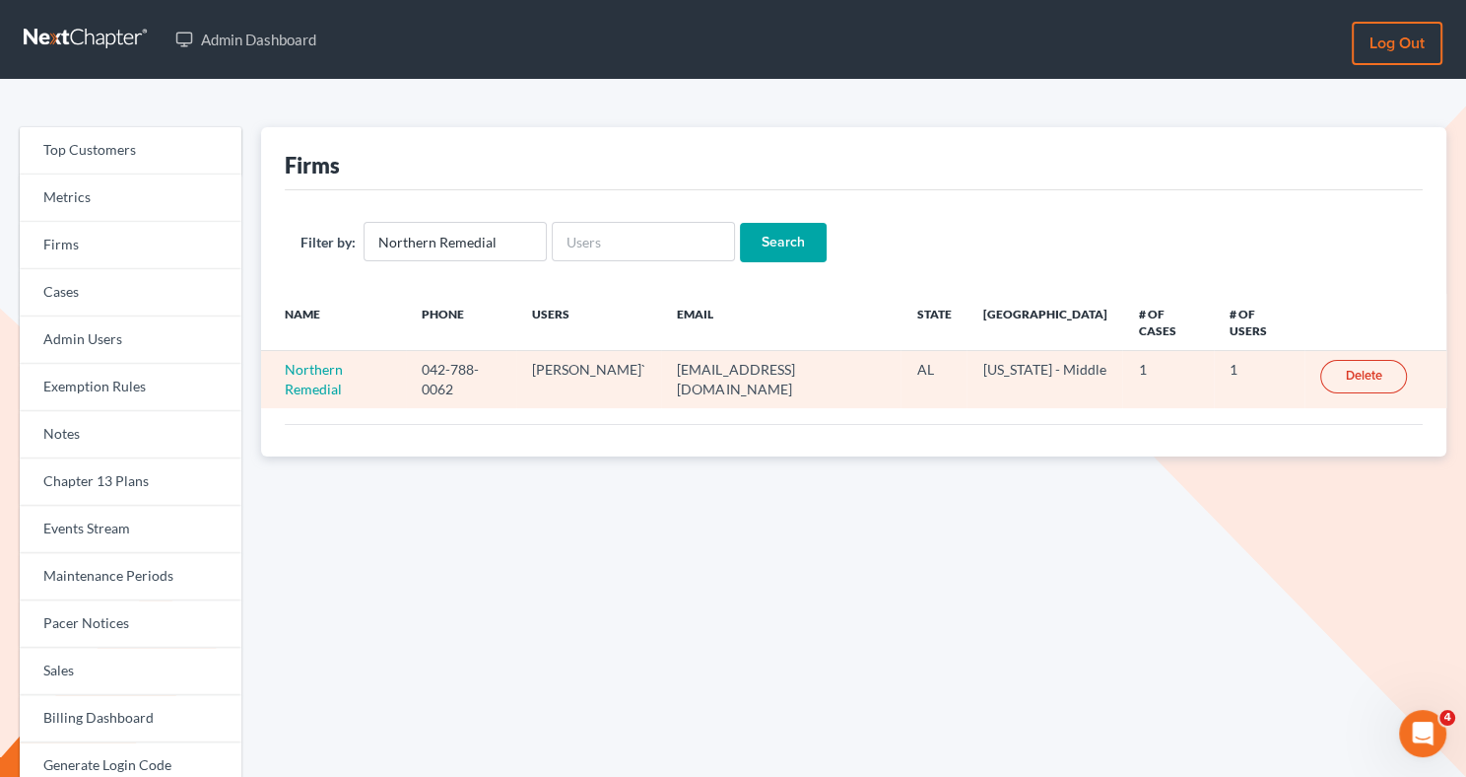
click at [813, 353] on td "underhillfam@outlook.com" at bounding box center [780, 379] width 239 height 57
click at [318, 361] on link "Northern Remedial" at bounding box center [314, 379] width 58 height 36
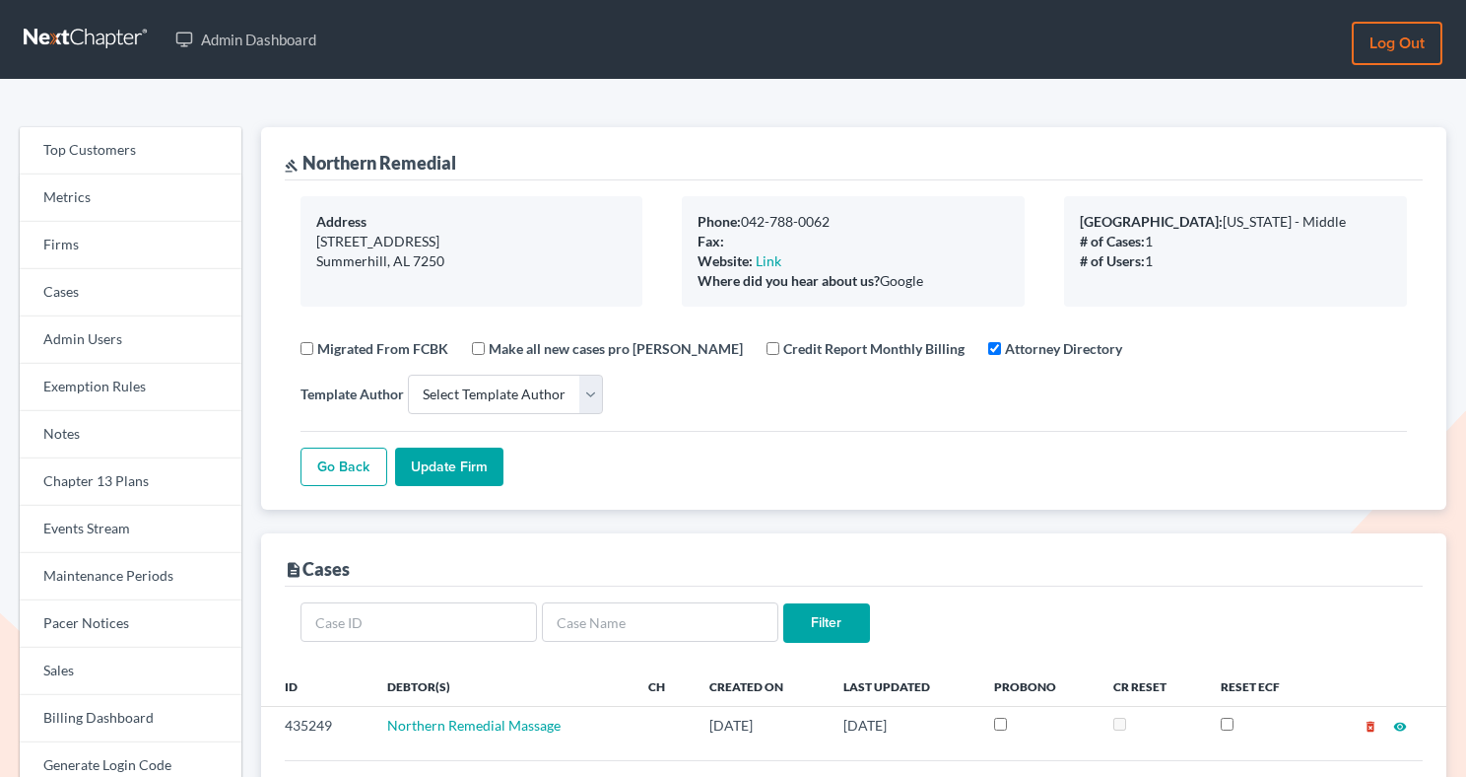
select select
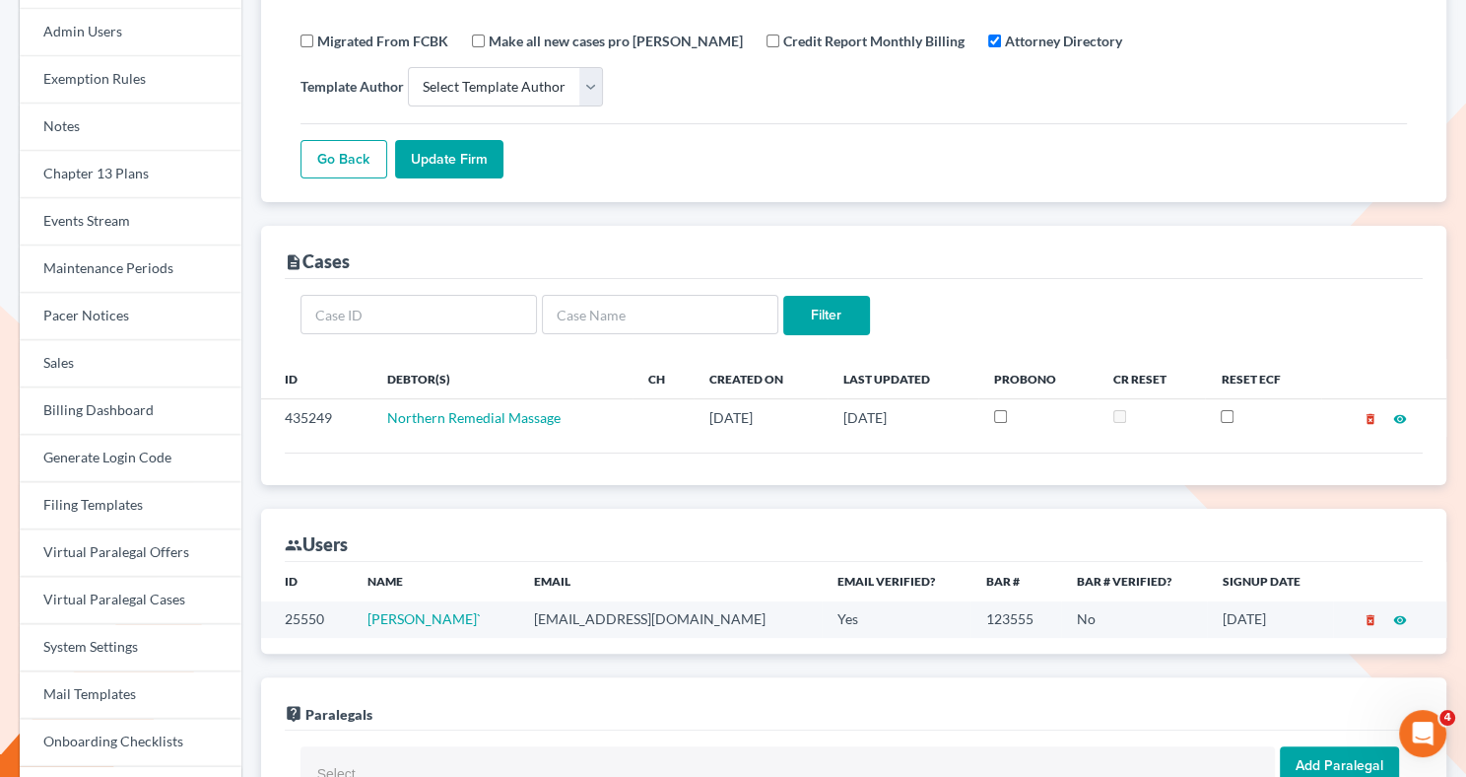
scroll to position [440, 0]
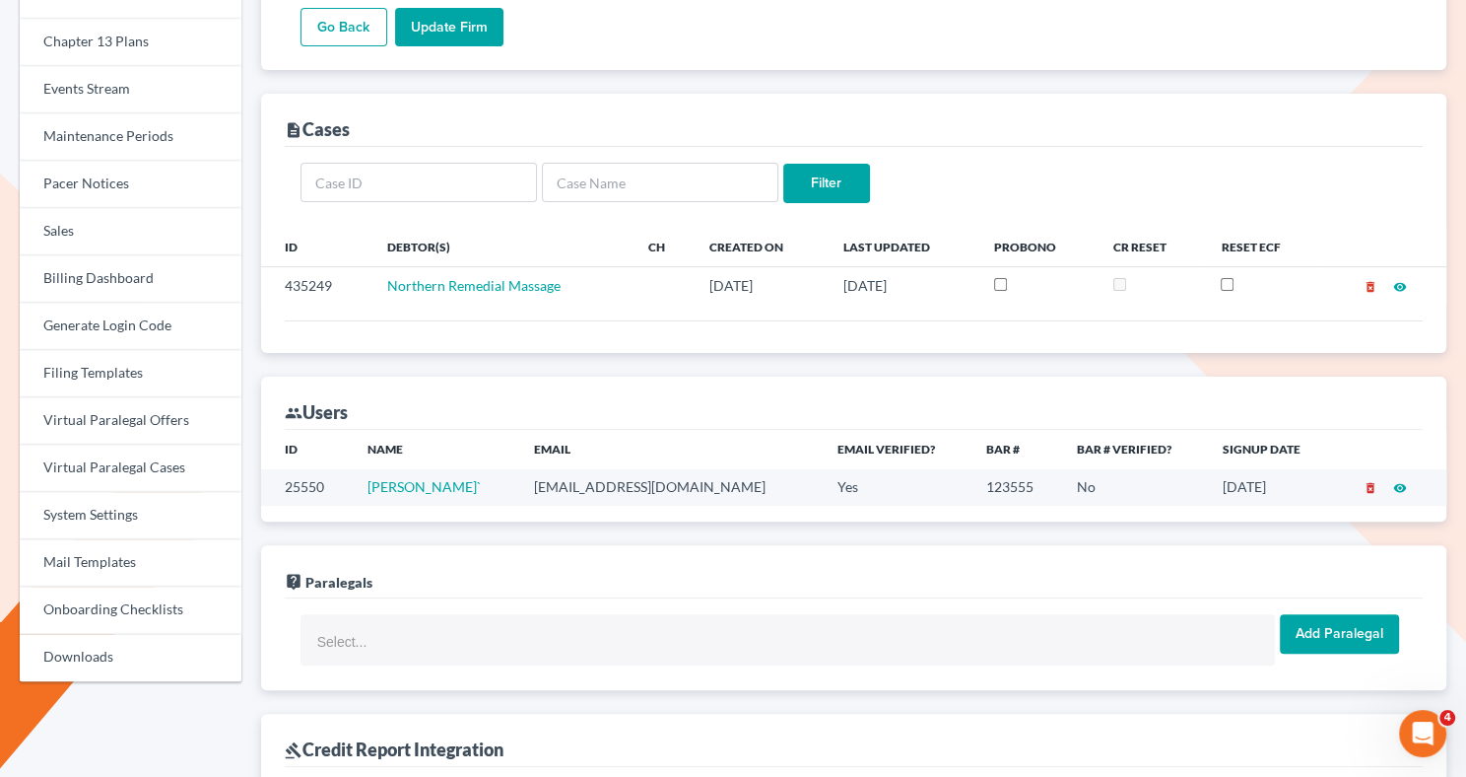
click at [1372, 481] on icon "delete_forever" at bounding box center [1371, 488] width 14 height 14
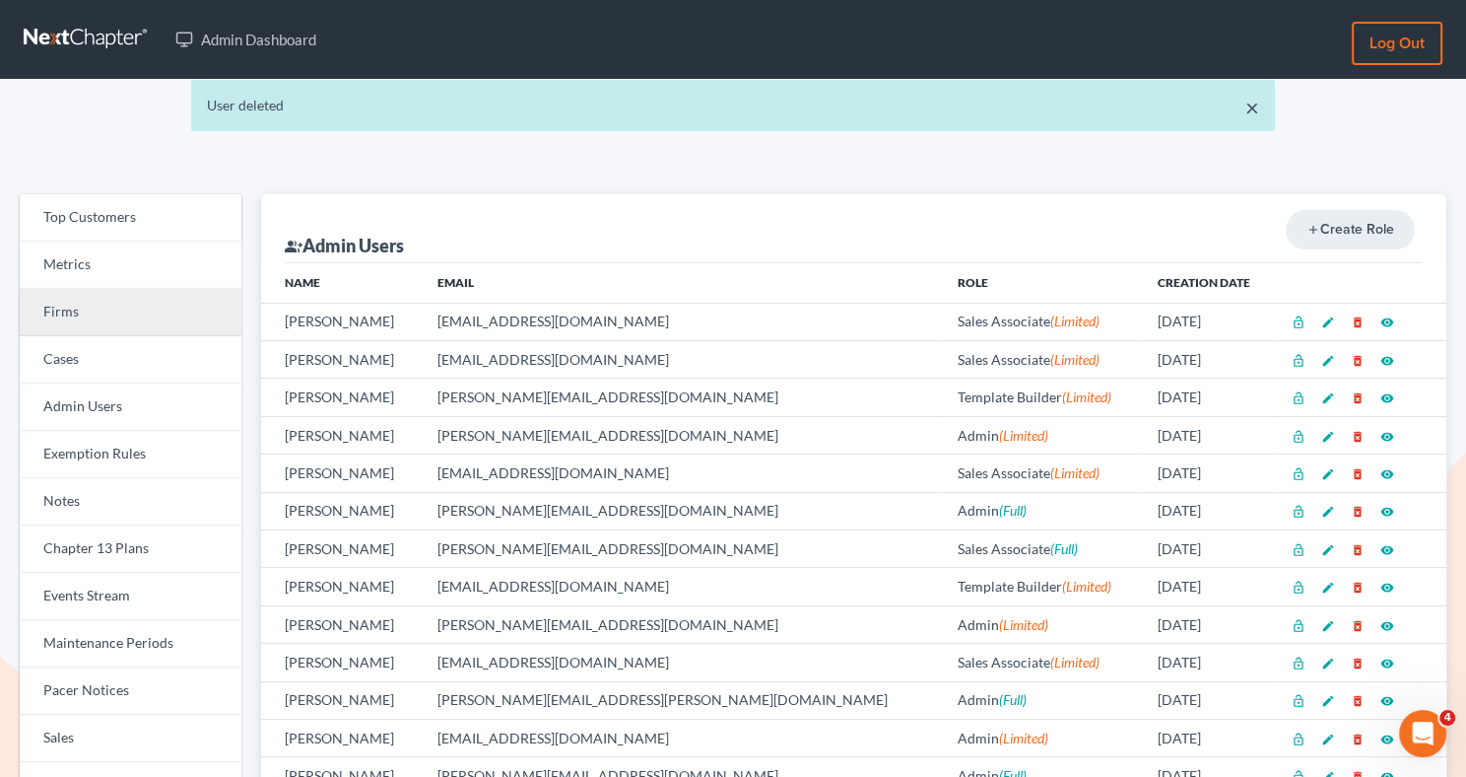
click at [111, 309] on link "Firms" at bounding box center [131, 312] width 222 height 47
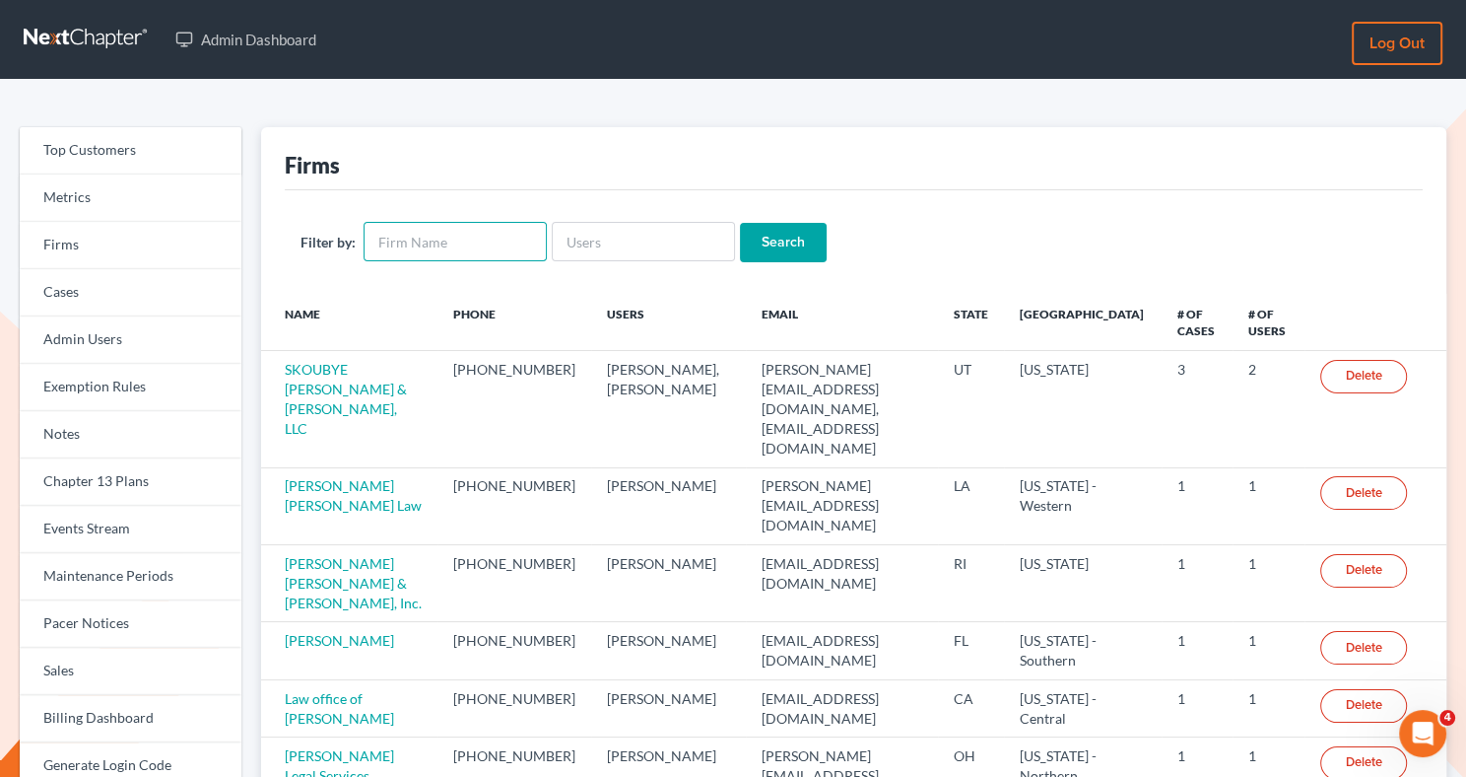
click at [406, 251] on input "text" at bounding box center [455, 241] width 183 height 39
paste input "NorthernRemedial"
type input "NorthernRemedial"
click at [758, 234] on input "Search" at bounding box center [783, 242] width 87 height 39
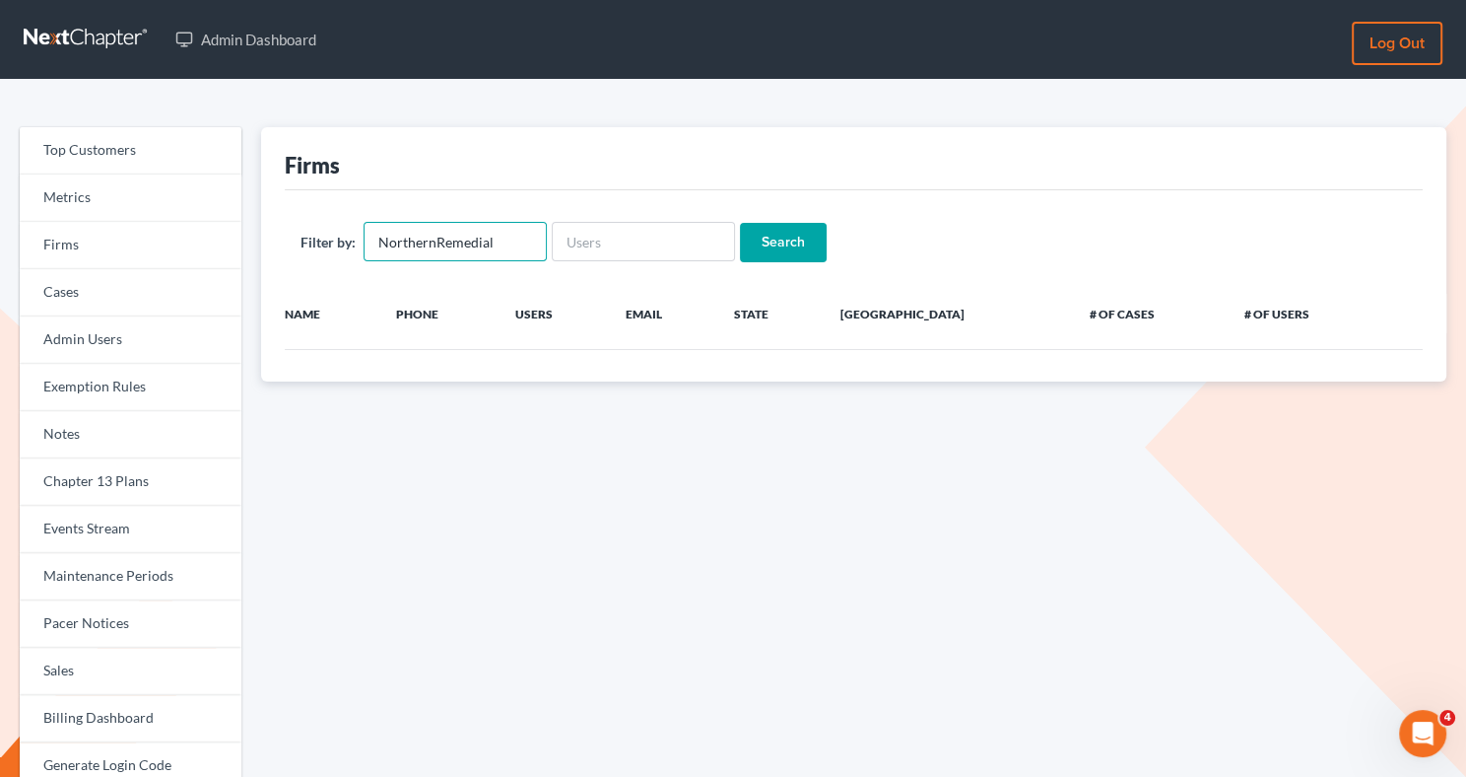
click at [436, 238] on input "NorthernRemedial" at bounding box center [455, 241] width 183 height 39
type input "Northern Remedial"
click at [754, 246] on input "Search" at bounding box center [783, 242] width 87 height 39
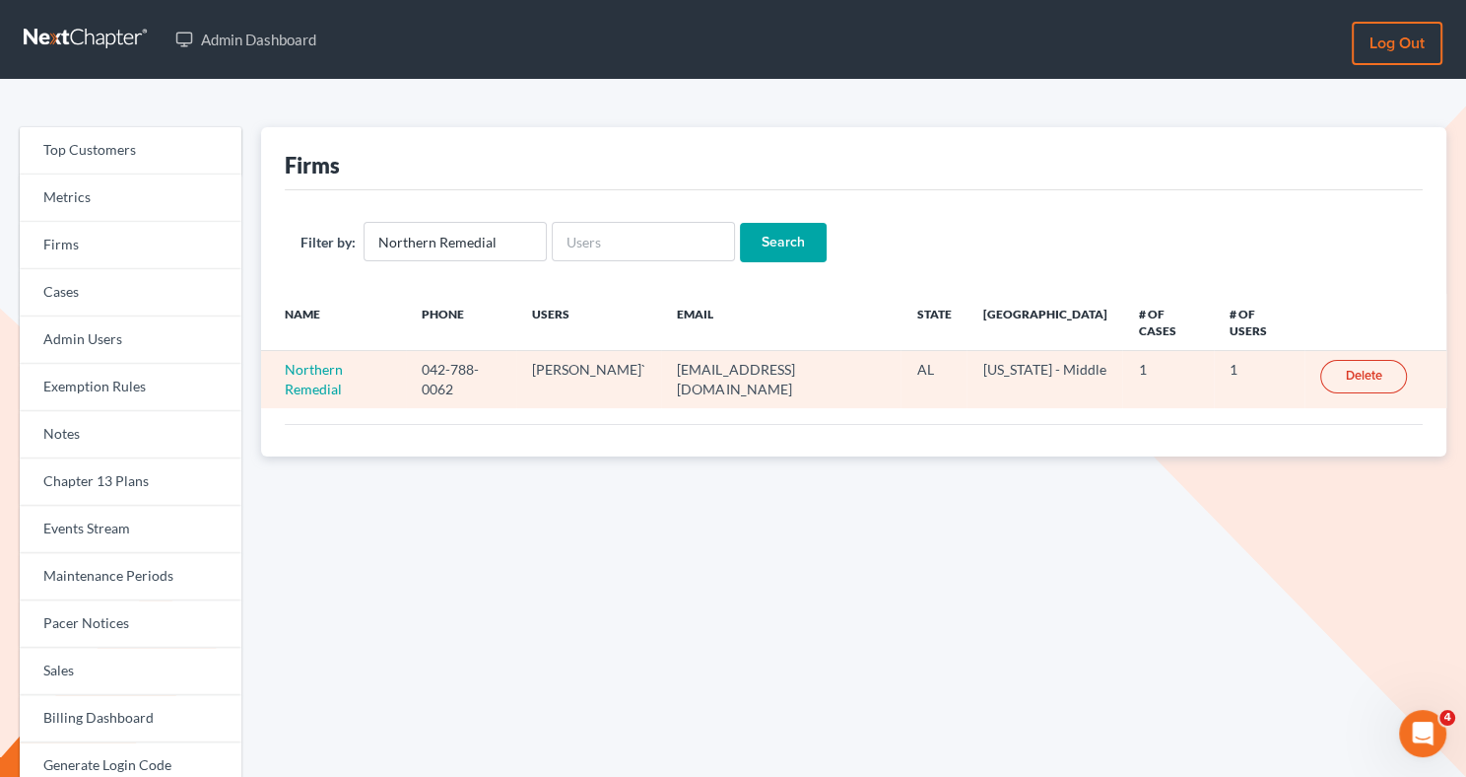
click at [1383, 360] on link "Delete" at bounding box center [1363, 377] width 87 height 34
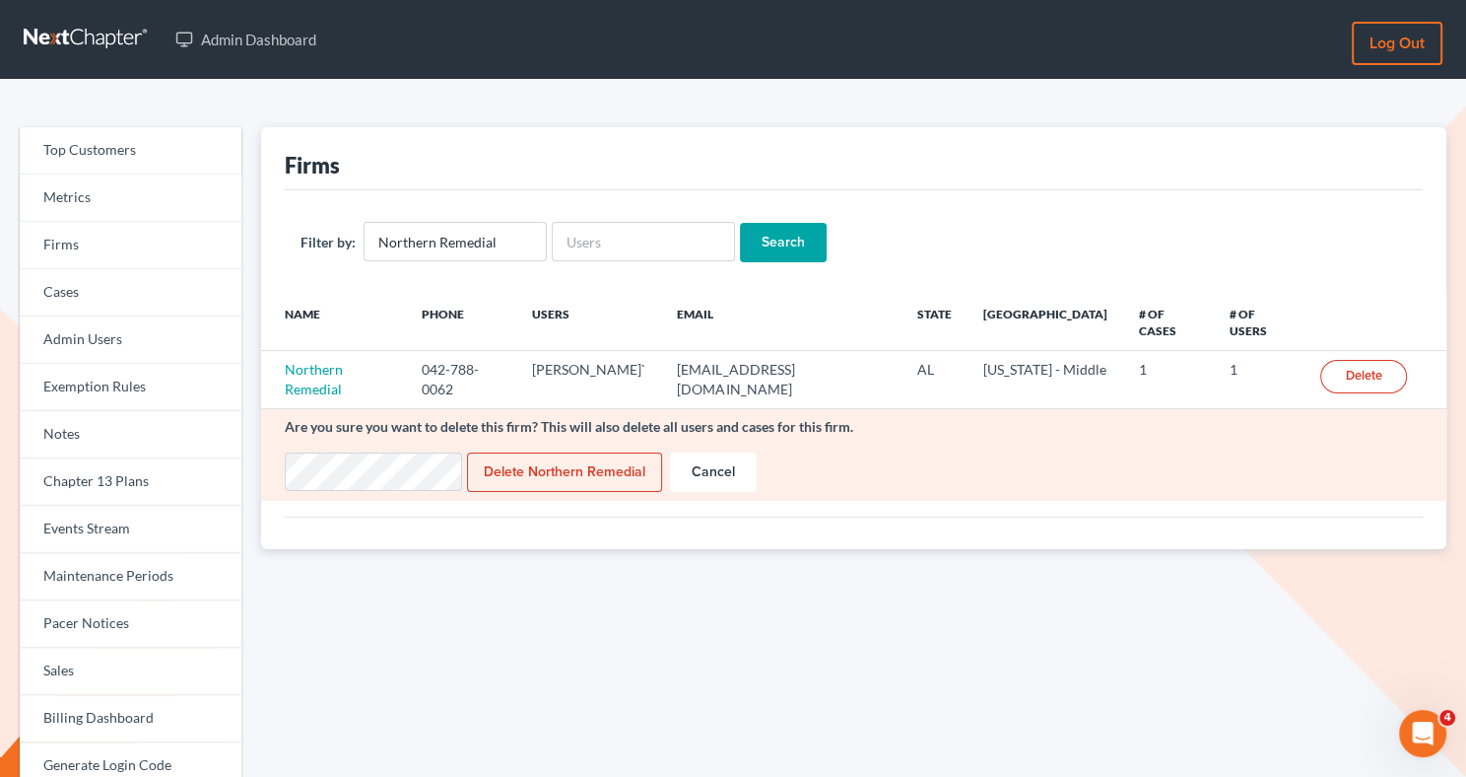
click at [604, 452] on input "Delete Northern Remedial" at bounding box center [564, 471] width 195 height 39
type input "Deleting..."
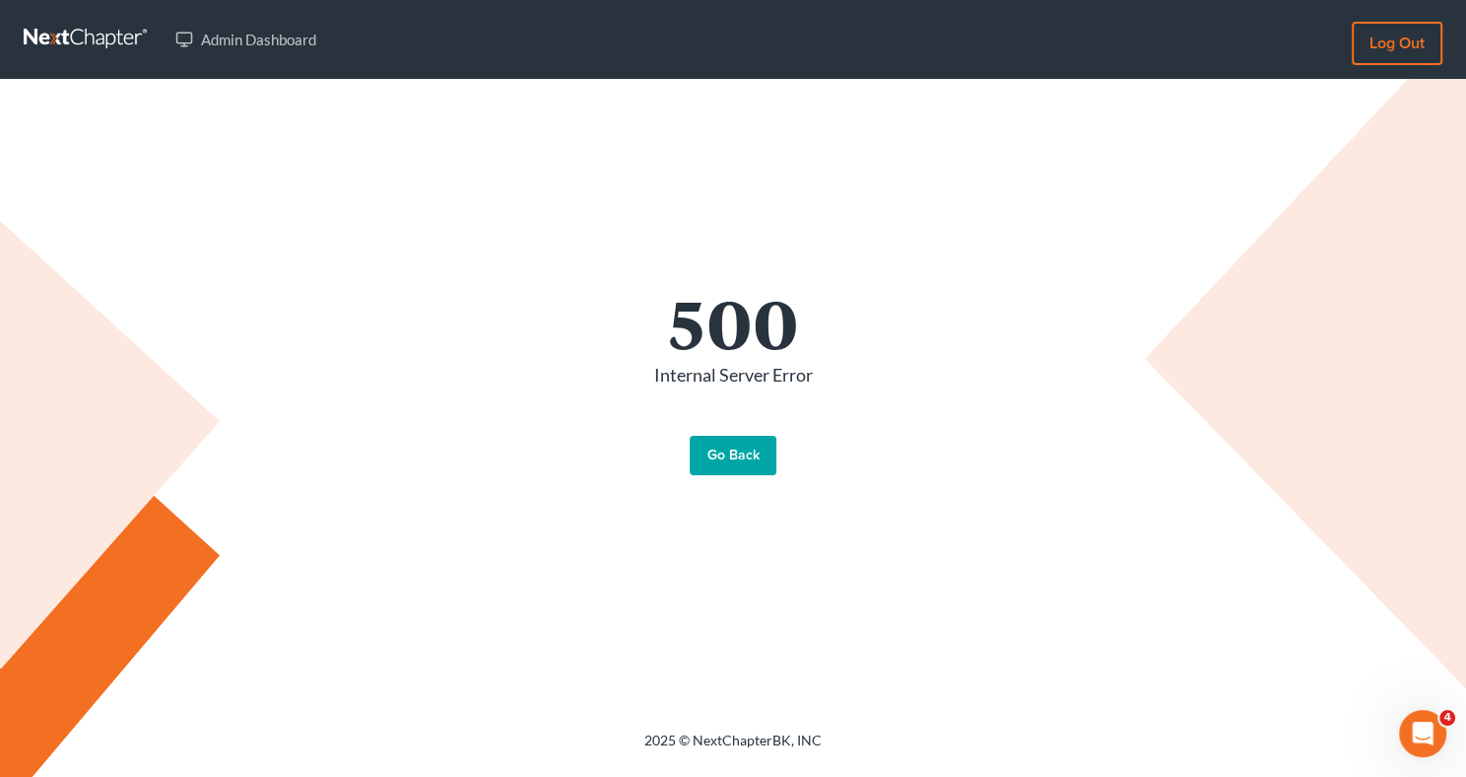
click at [740, 467] on link "Go Back" at bounding box center [733, 455] width 87 height 39
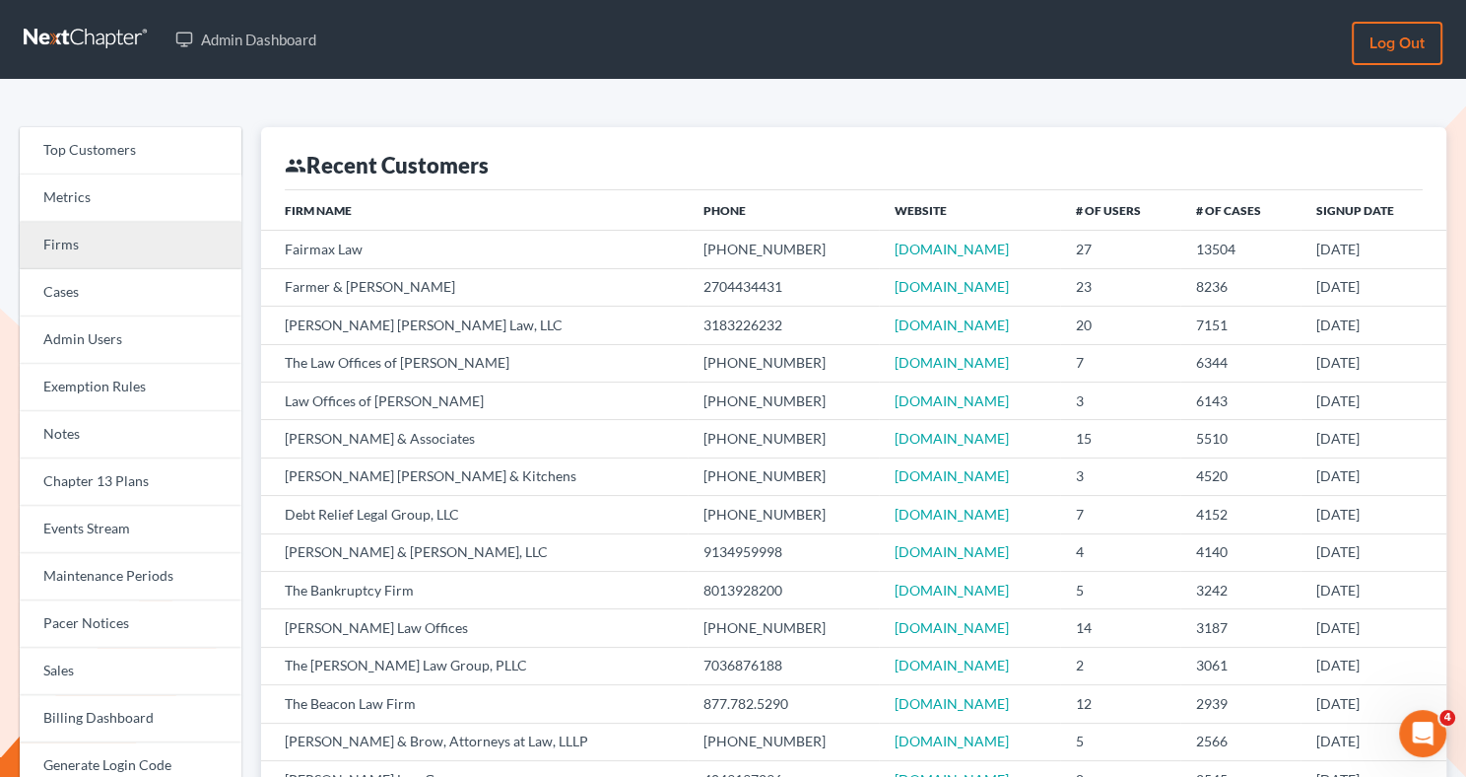
click at [165, 246] on link "Firms" at bounding box center [131, 245] width 222 height 47
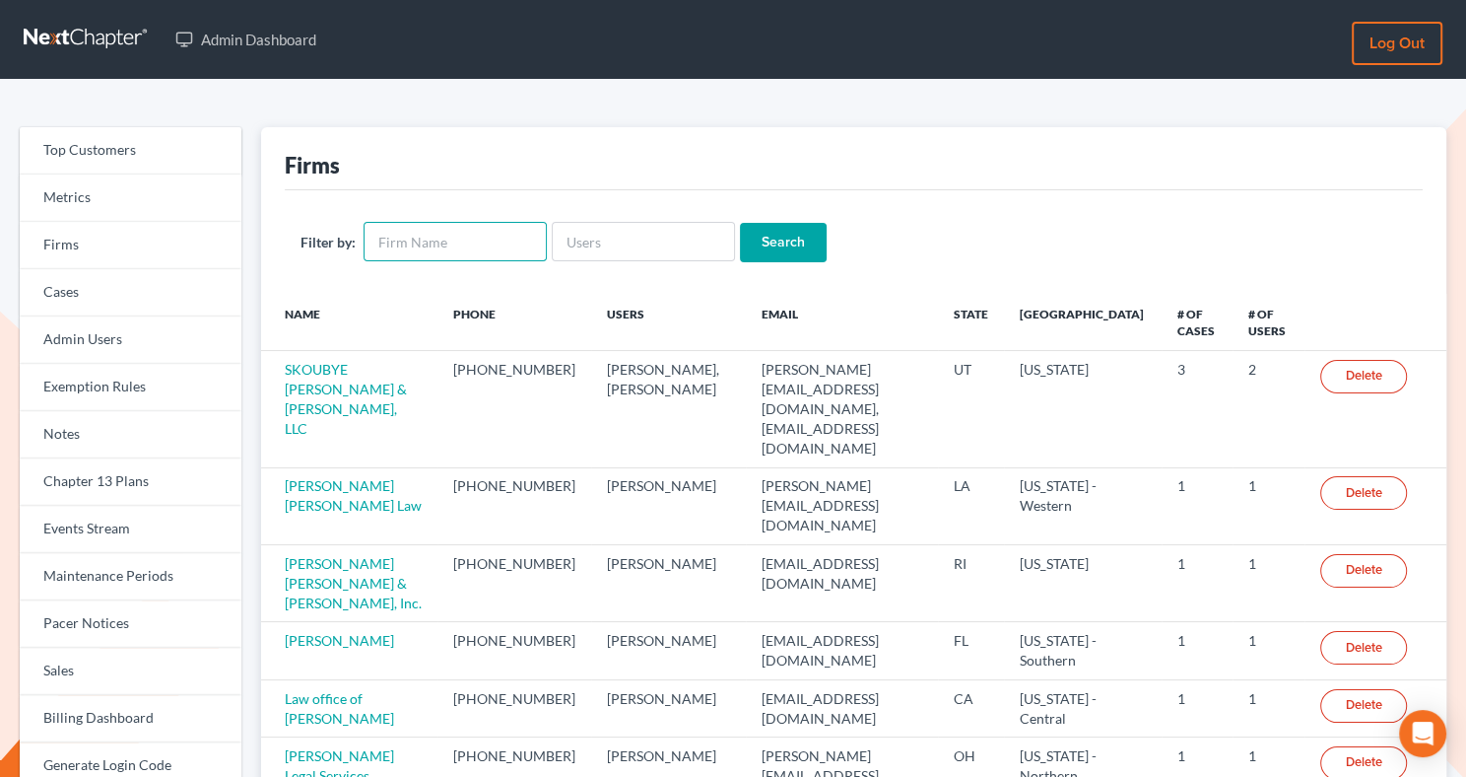
click at [400, 252] on input "text" at bounding box center [455, 241] width 183 height 39
paste input "NorthernRemedial"
click at [437, 240] on input "NorthernRemedial" at bounding box center [455, 241] width 183 height 39
type input "Northern Remedial"
click at [771, 248] on input "Search" at bounding box center [783, 242] width 87 height 39
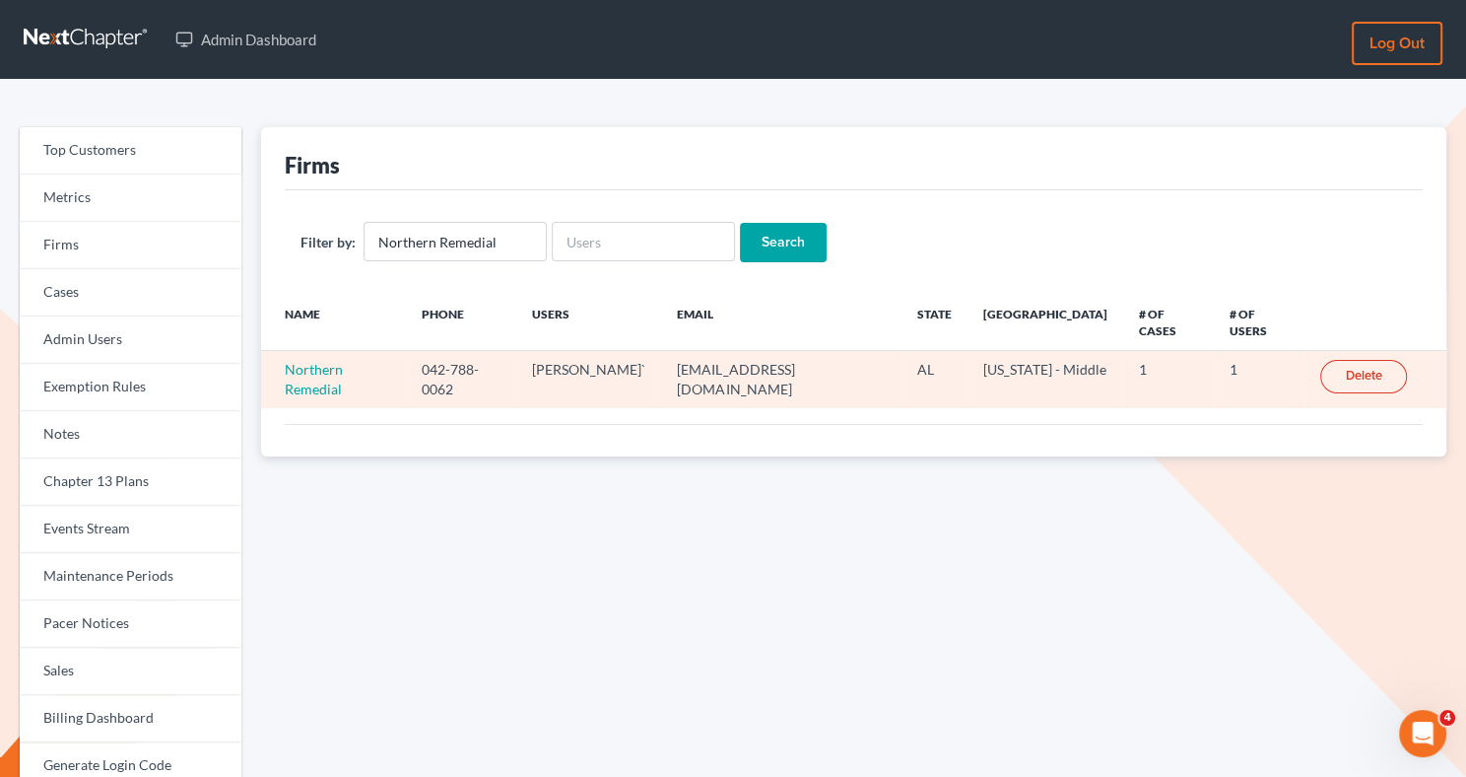
click at [1371, 365] on link "Delete" at bounding box center [1363, 377] width 87 height 34
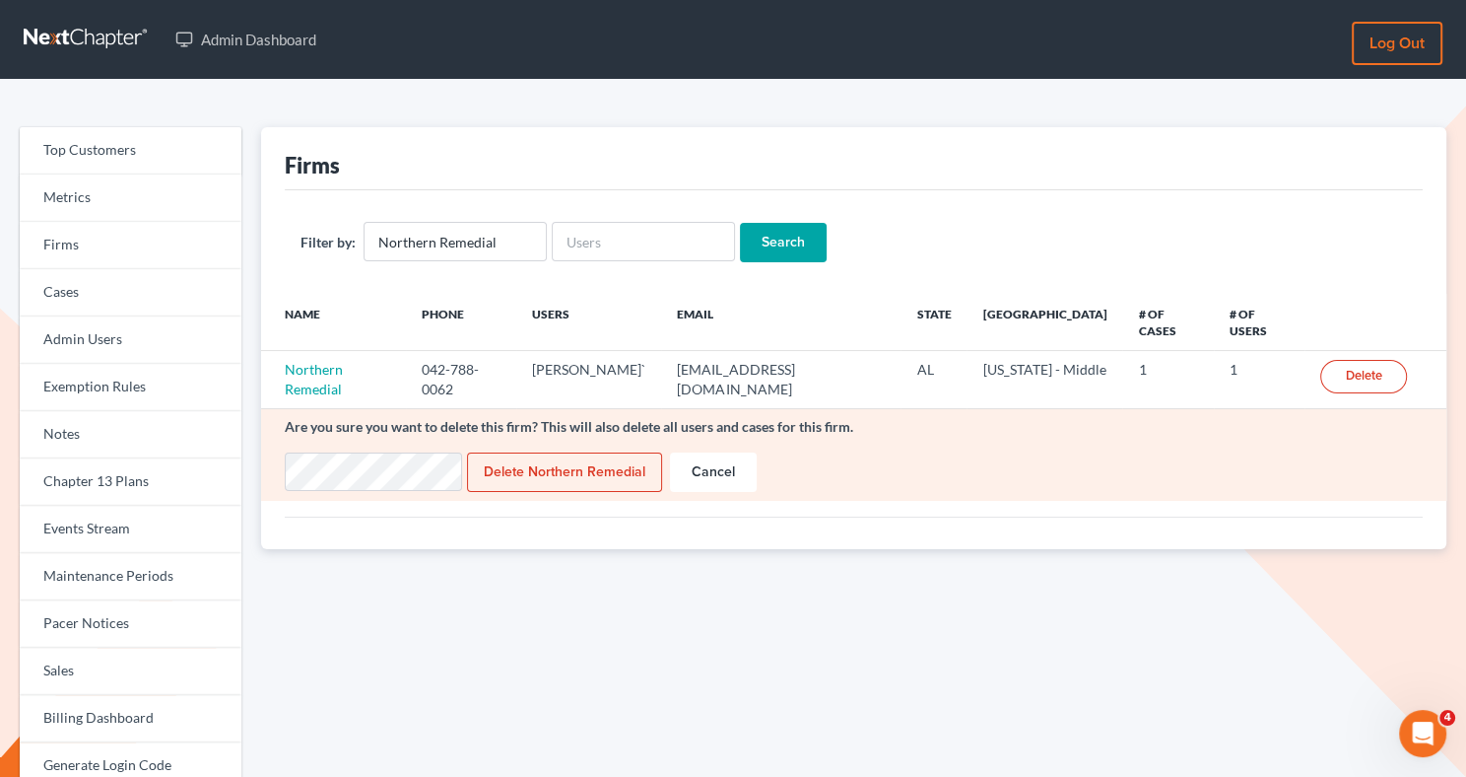
click at [544, 452] on input "Delete Northern Remedial" at bounding box center [564, 471] width 195 height 39
type input "Deleting..."
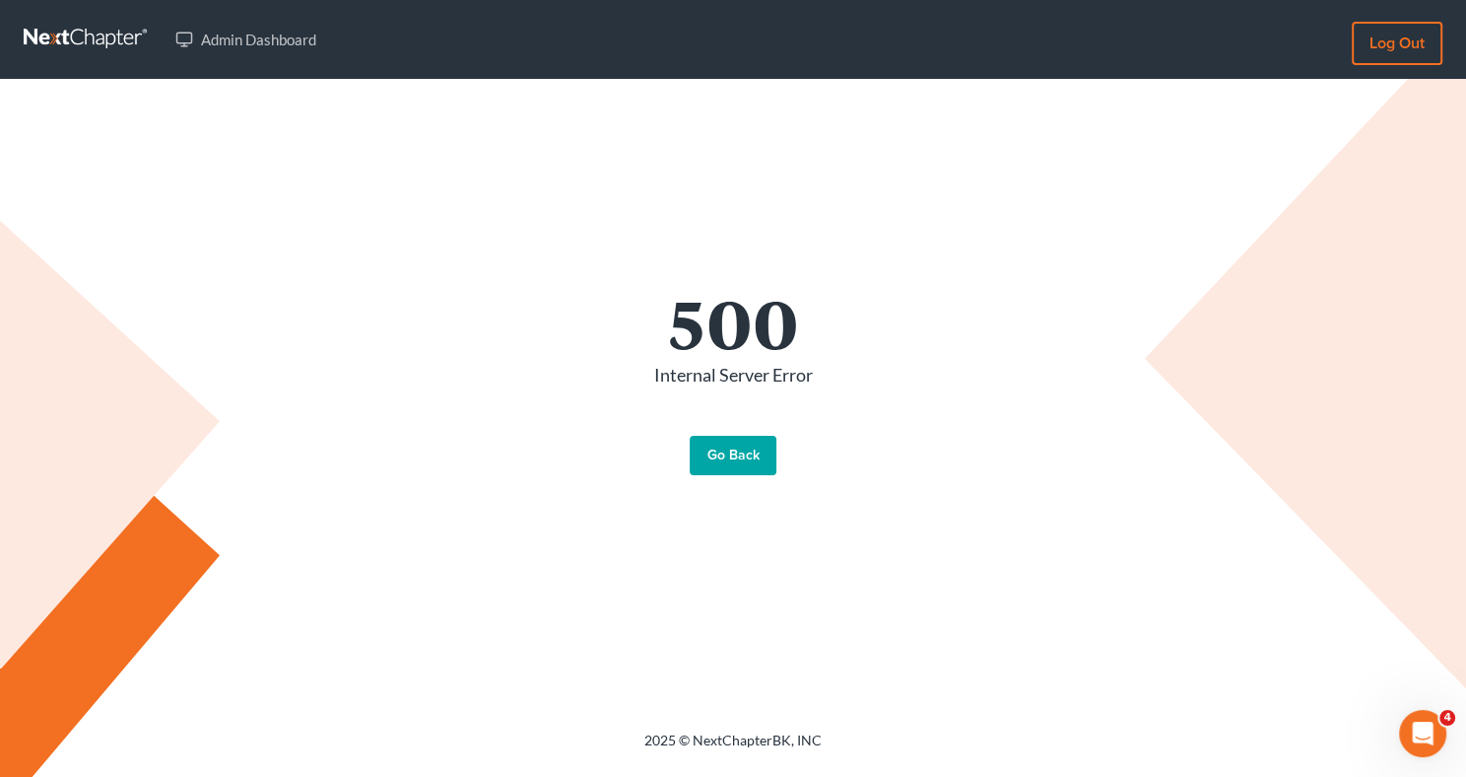
click at [734, 458] on link "Go Back" at bounding box center [733, 455] width 87 height 39
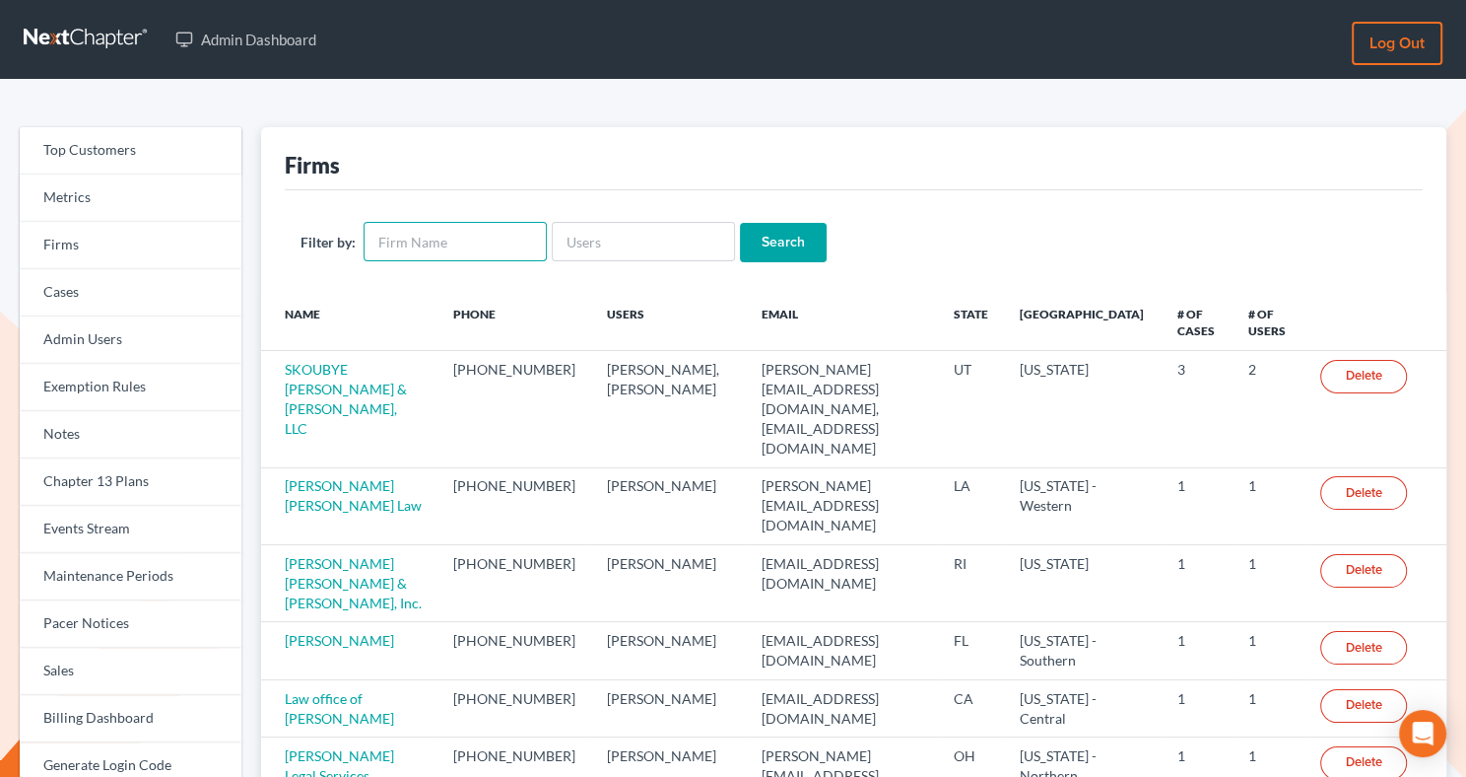
click at [468, 241] on input "text" at bounding box center [455, 241] width 183 height 39
click at [650, 244] on input "text" at bounding box center [643, 241] width 183 height 39
paste input "underhillfam@outlook.com"
type input "underhillfam@outlook.com"
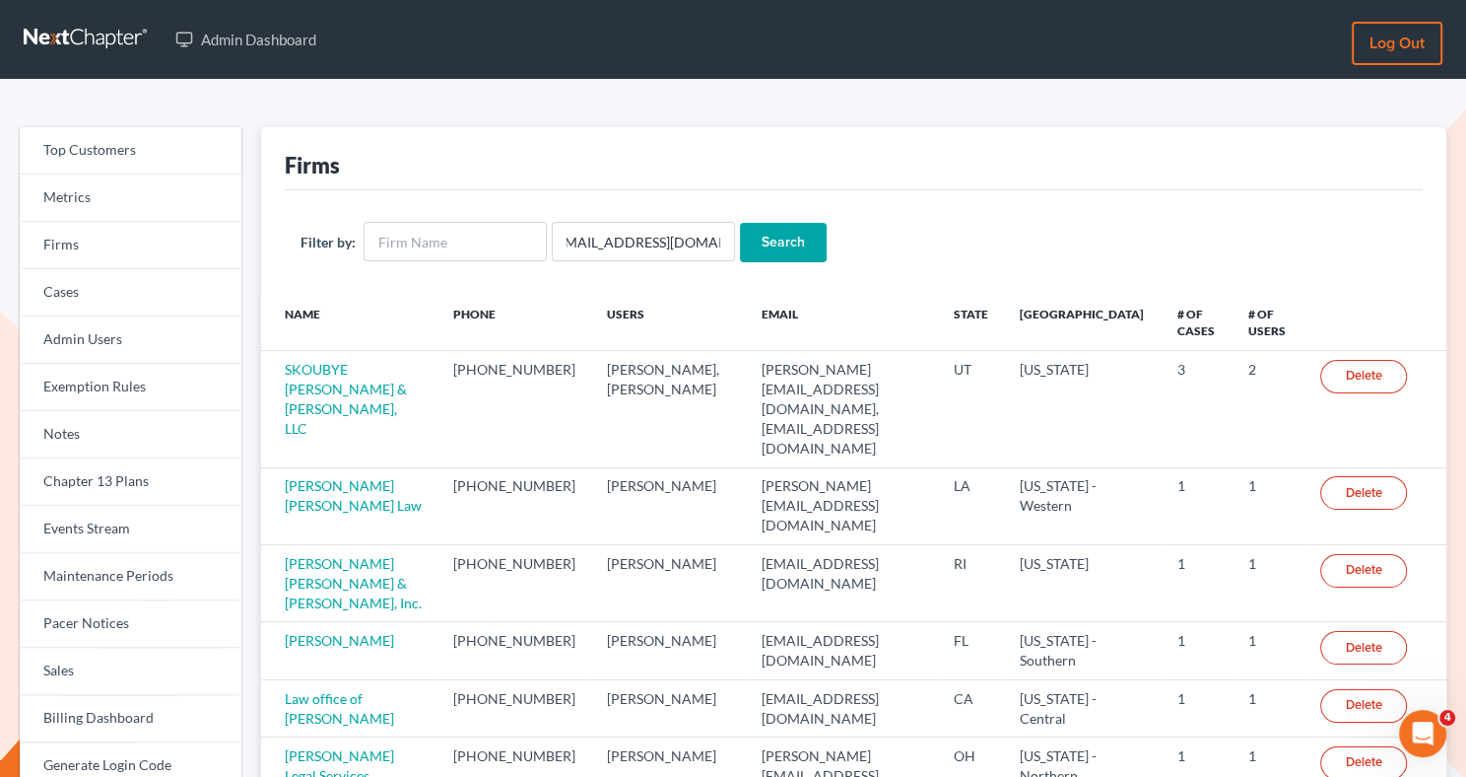
scroll to position [0, 0]
click at [802, 253] on input "Search" at bounding box center [783, 242] width 87 height 39
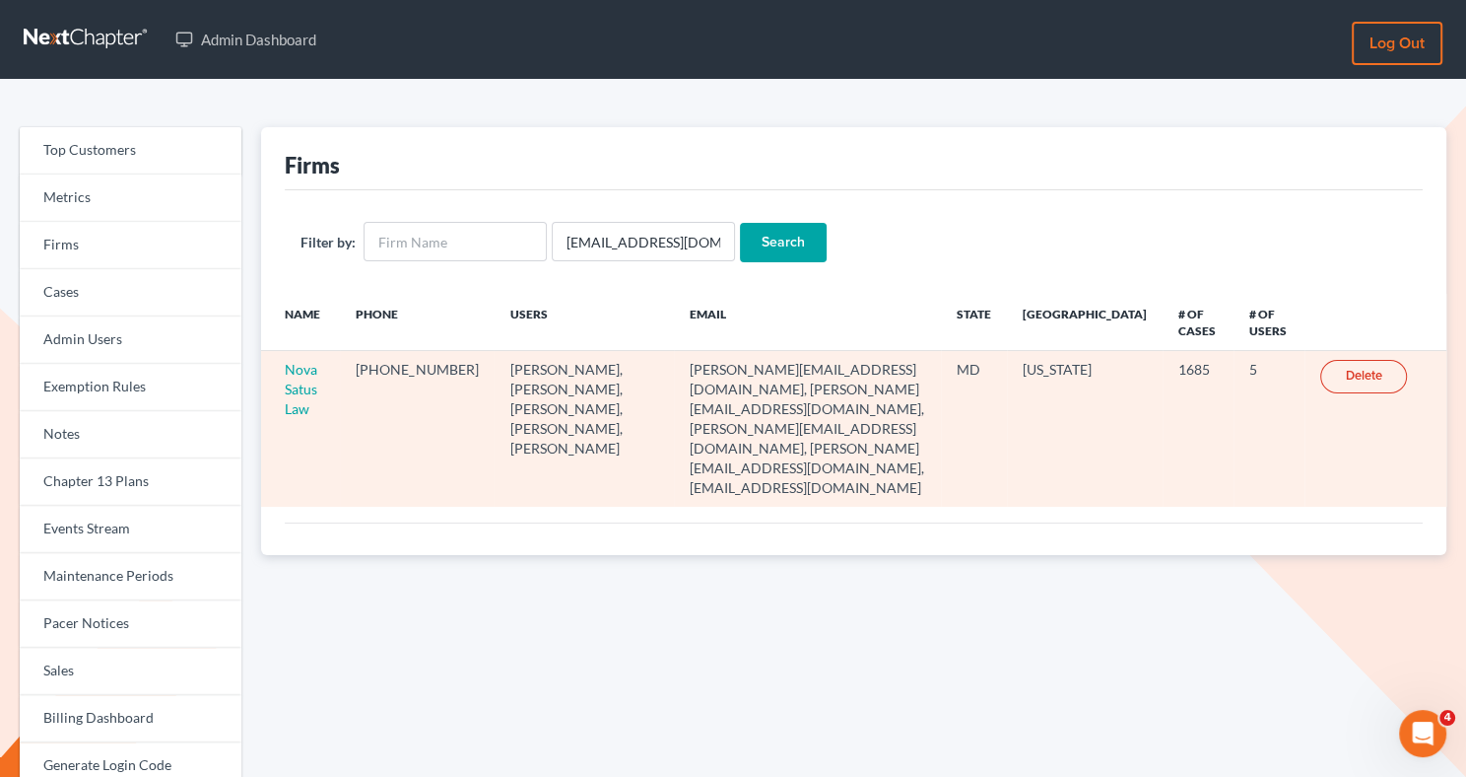
click at [304, 395] on td "Nova Satus Law" at bounding box center [301, 429] width 80 height 156
click at [304, 390] on link "Nova Satus Law" at bounding box center [301, 389] width 33 height 56
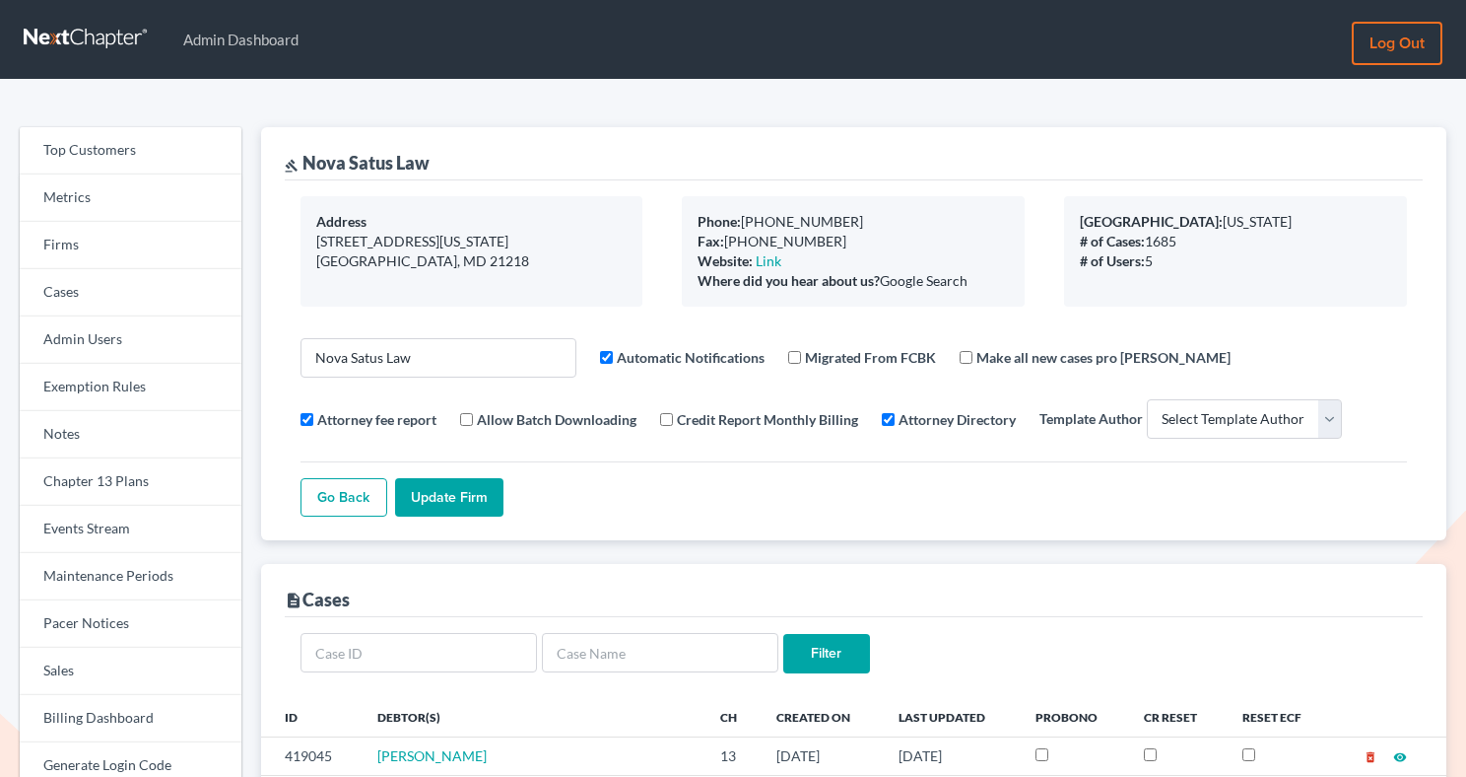
select select
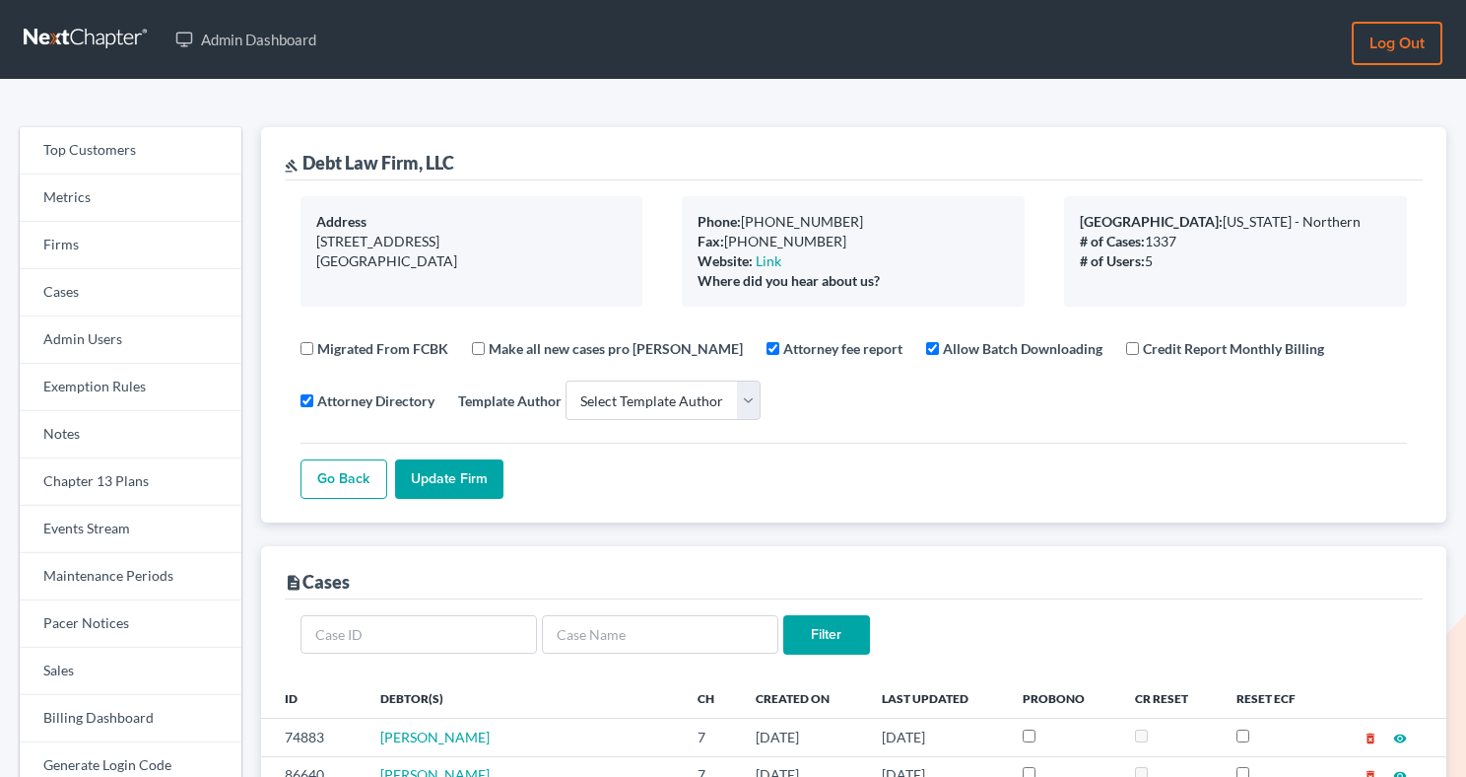
select select
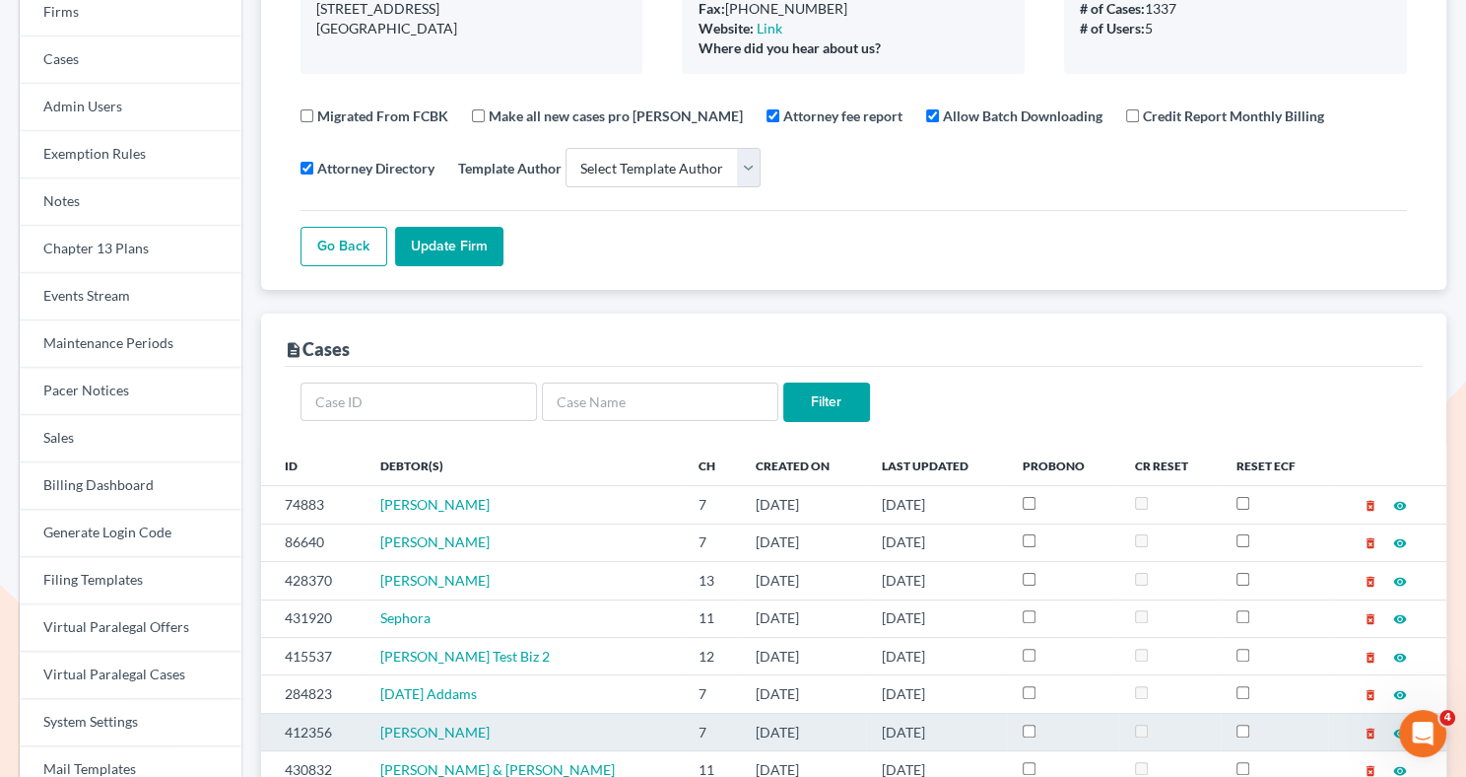
scroll to position [311, 0]
